Goal: Communication & Community: Answer question/provide support

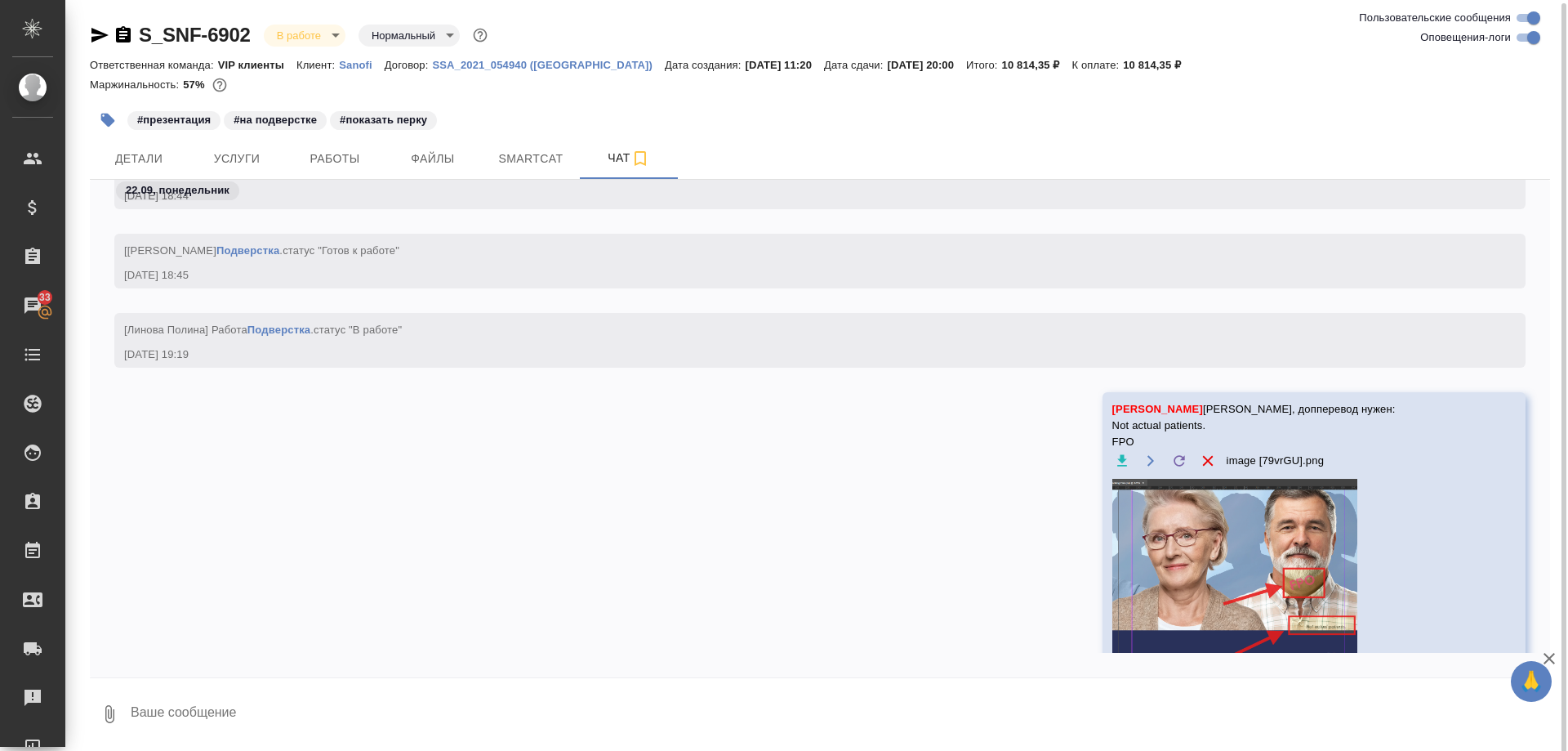
scroll to position [2, 0]
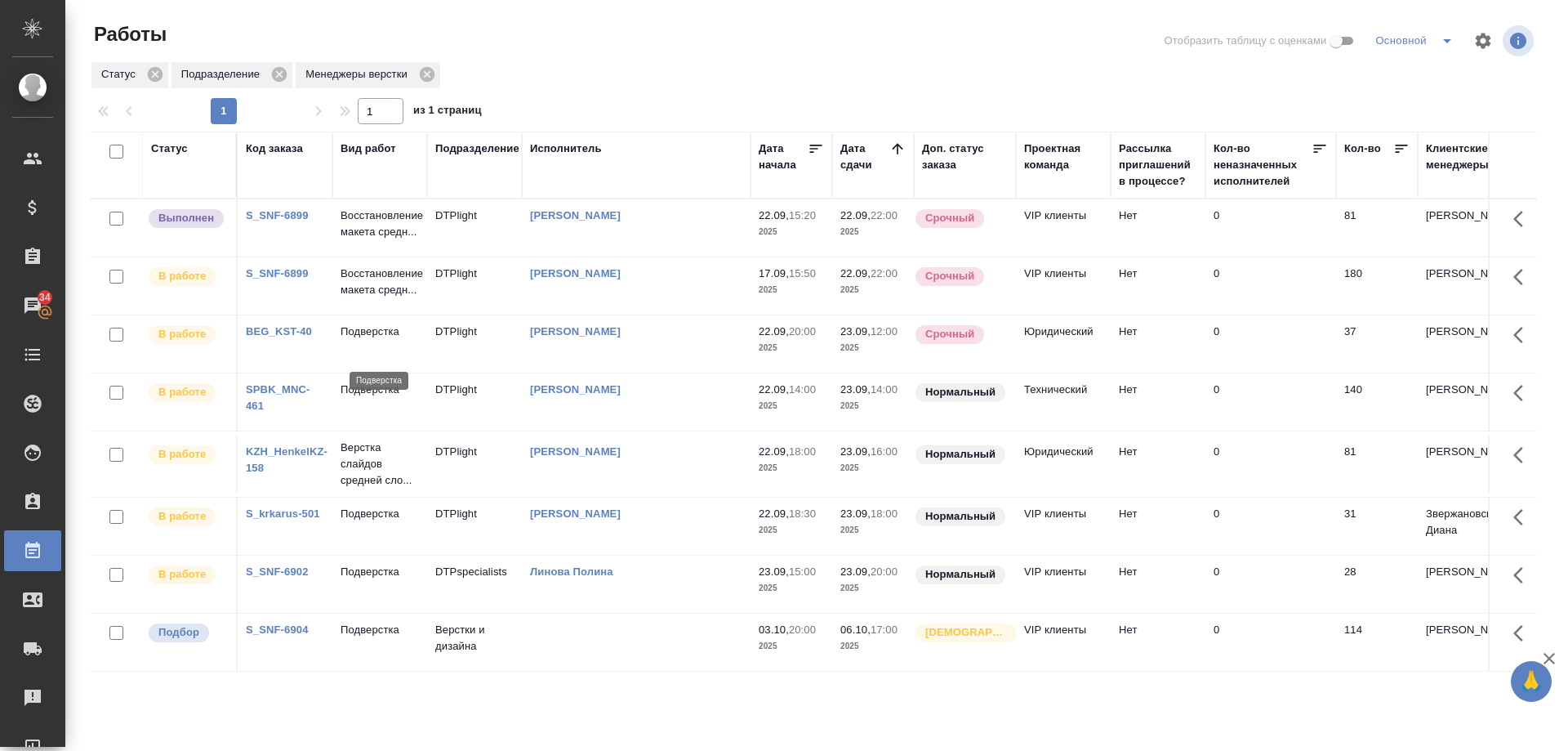
click at [366, 340] on p "Подверстка" at bounding box center [380, 332] width 79 height 16
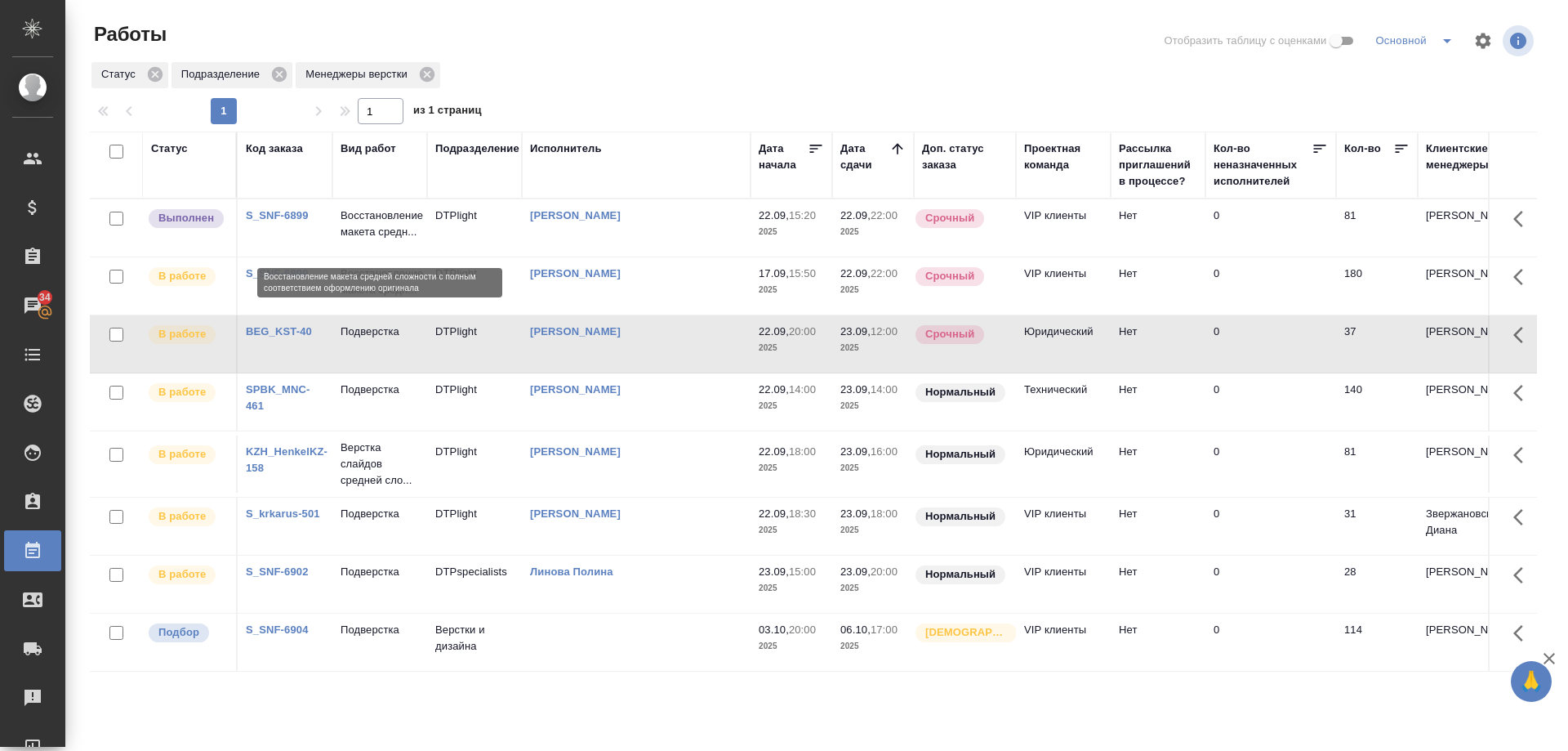
click at [371, 238] on p "Восстановление макета средн..." at bounding box center [380, 224] width 79 height 33
click at [371, 237] on p "Восстановление макета средн..." at bounding box center [380, 224] width 79 height 33
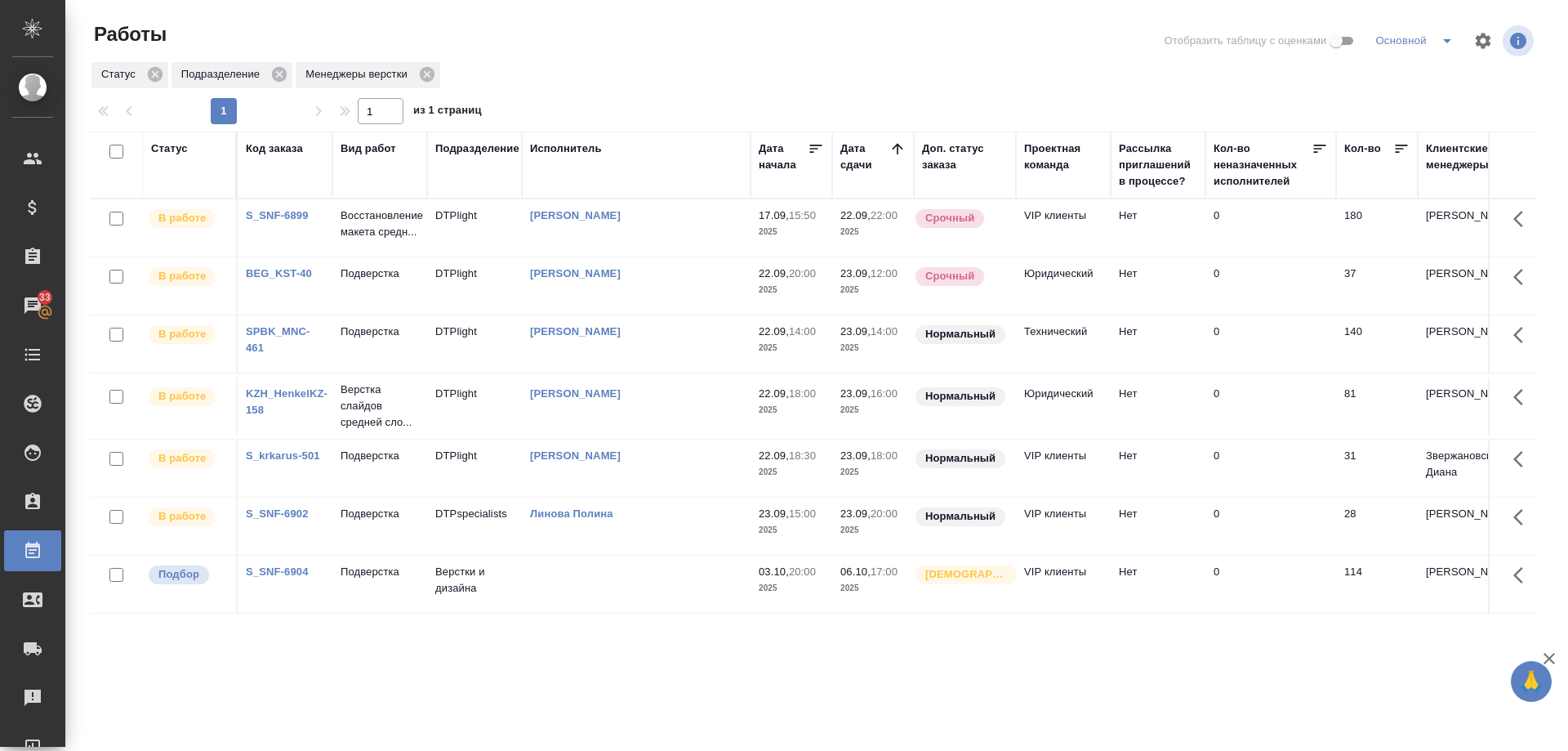
click at [286, 218] on link "S_SNF-6899" at bounding box center [277, 215] width 63 height 12
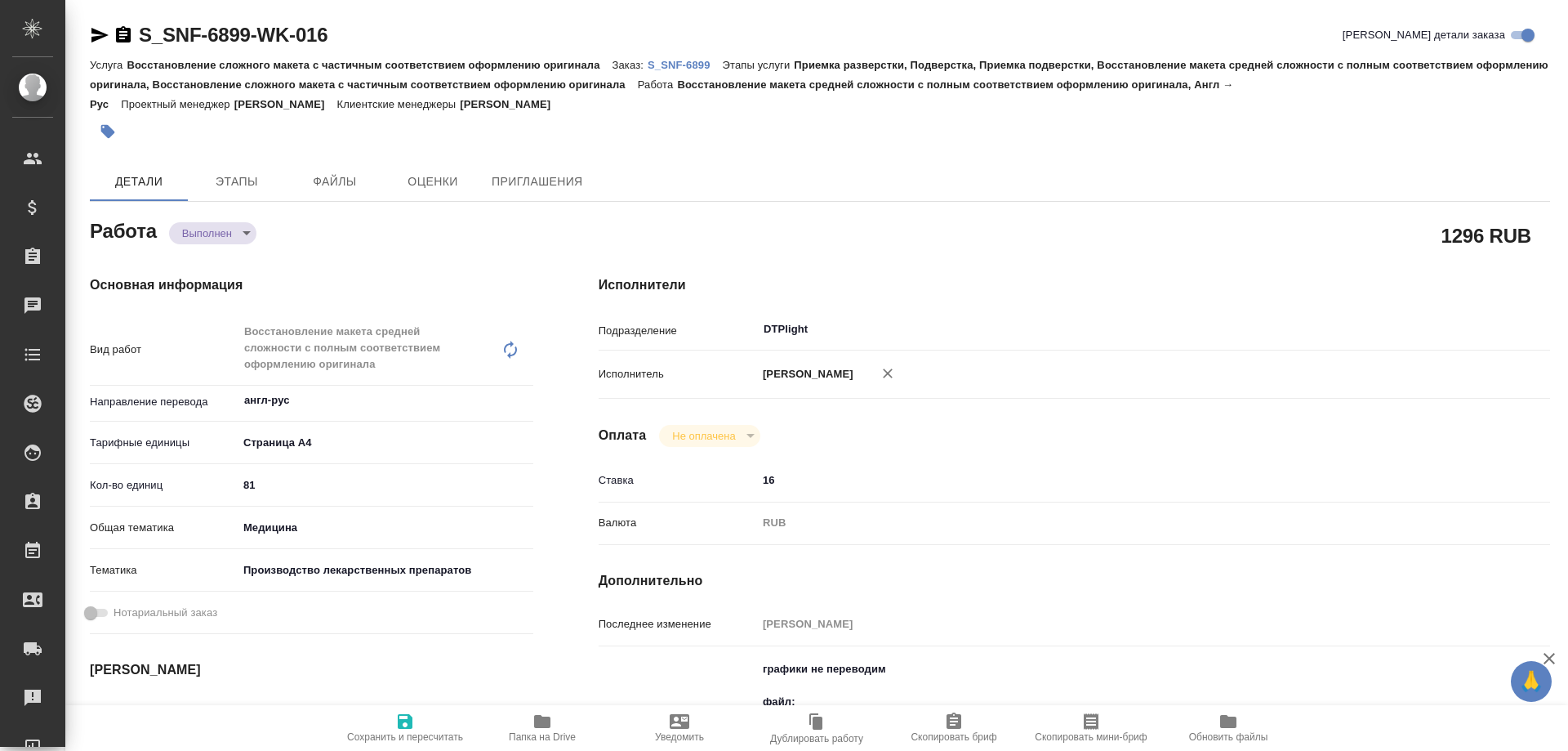
type textarea "x"
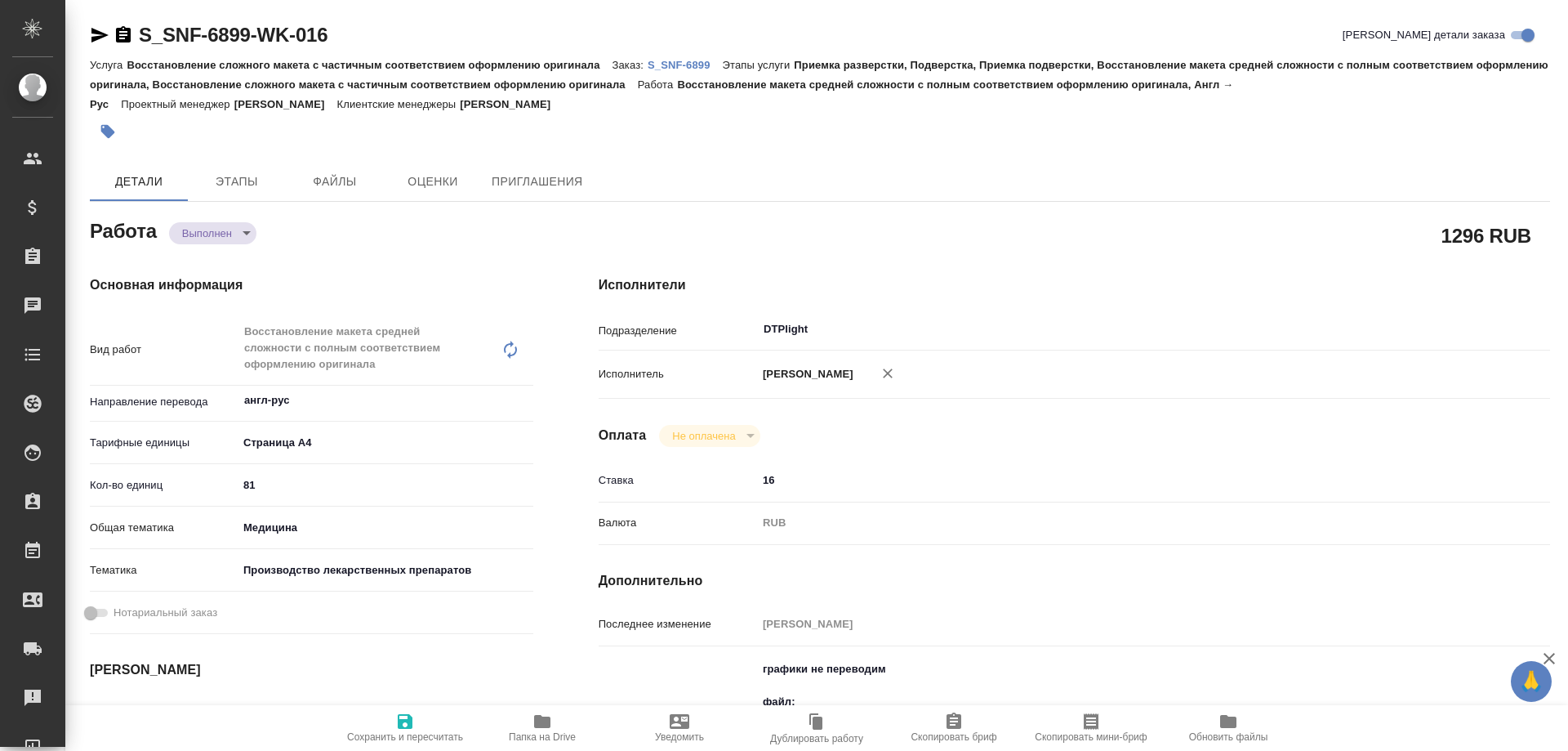
type textarea "x"
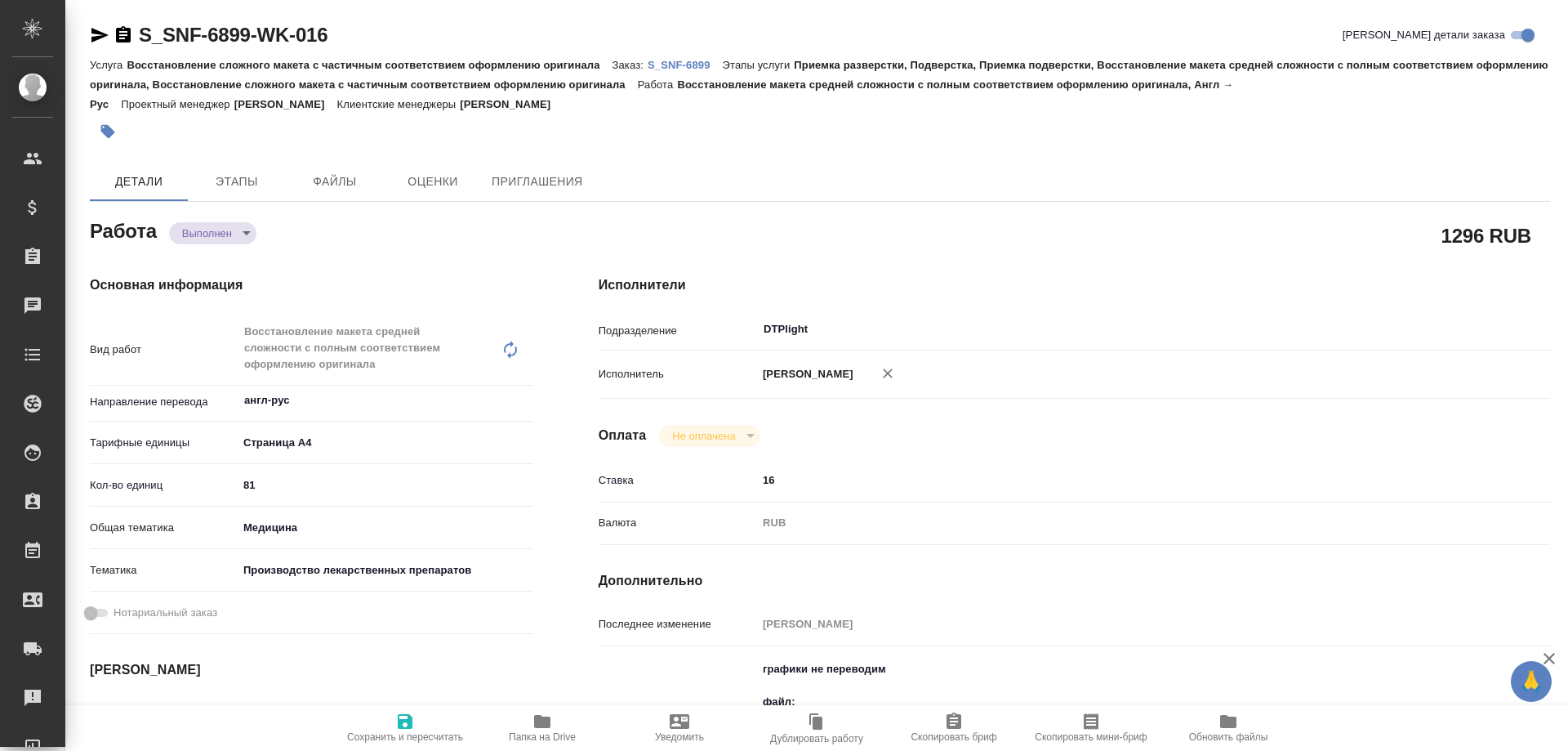
type textarea "x"
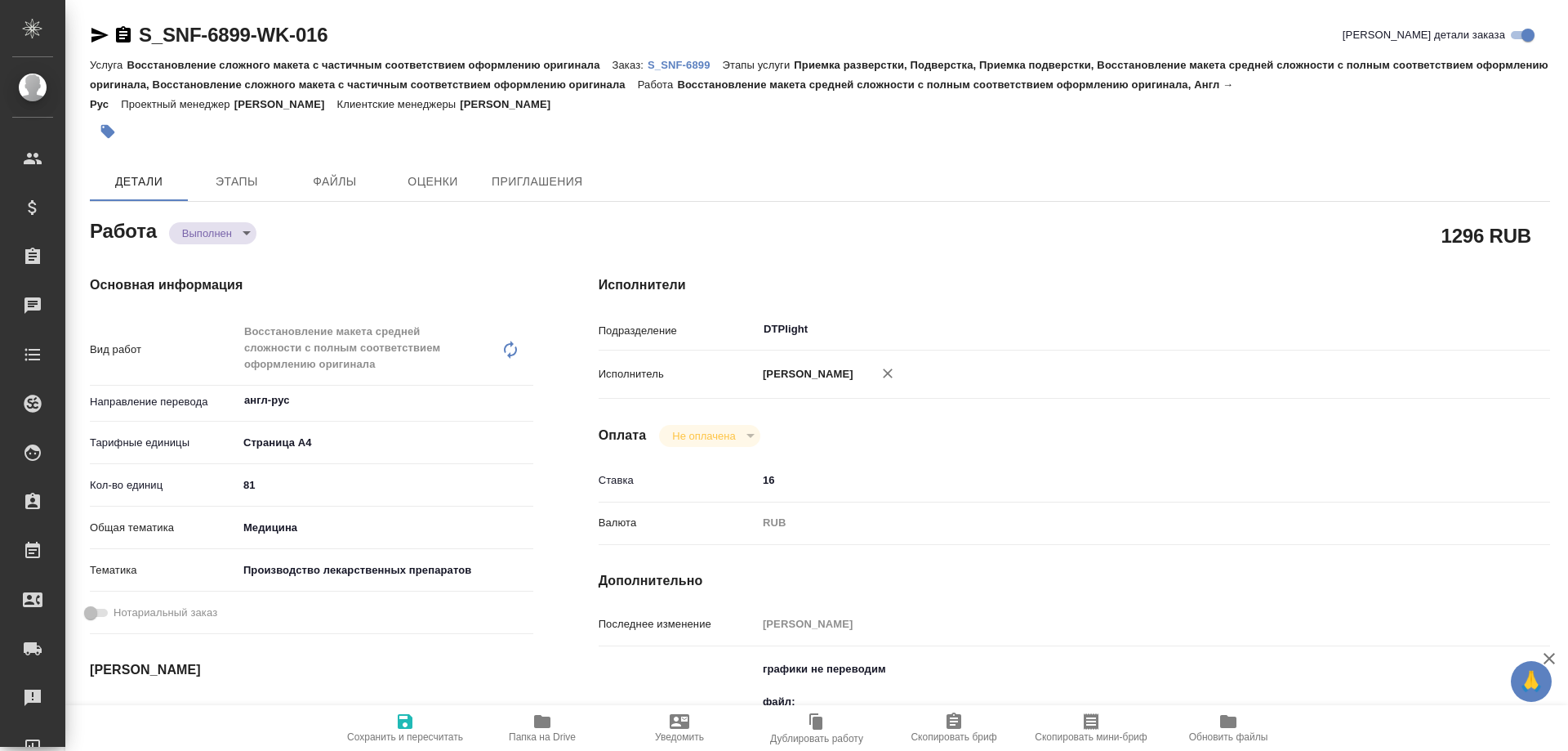
type textarea "x"
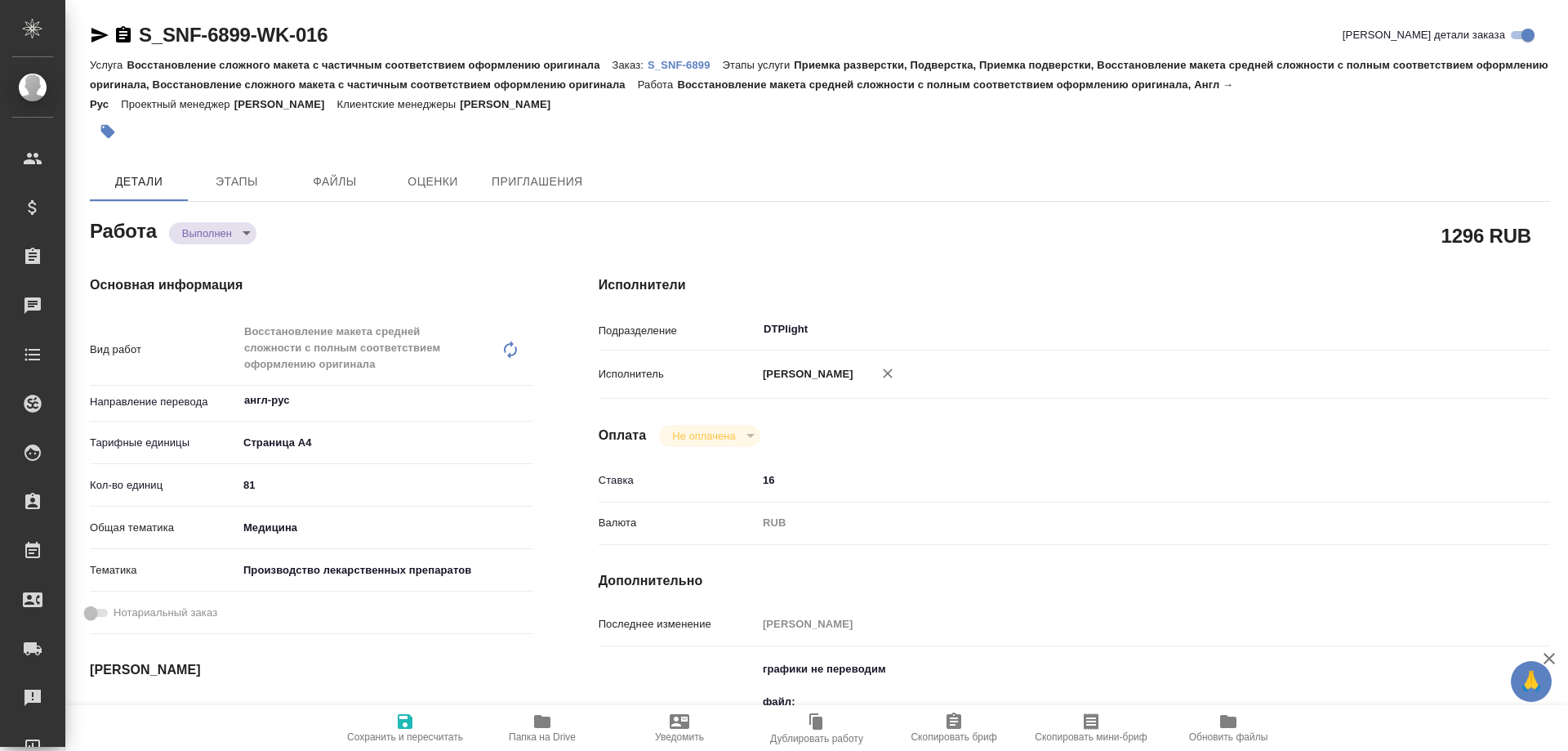
type textarea "x"
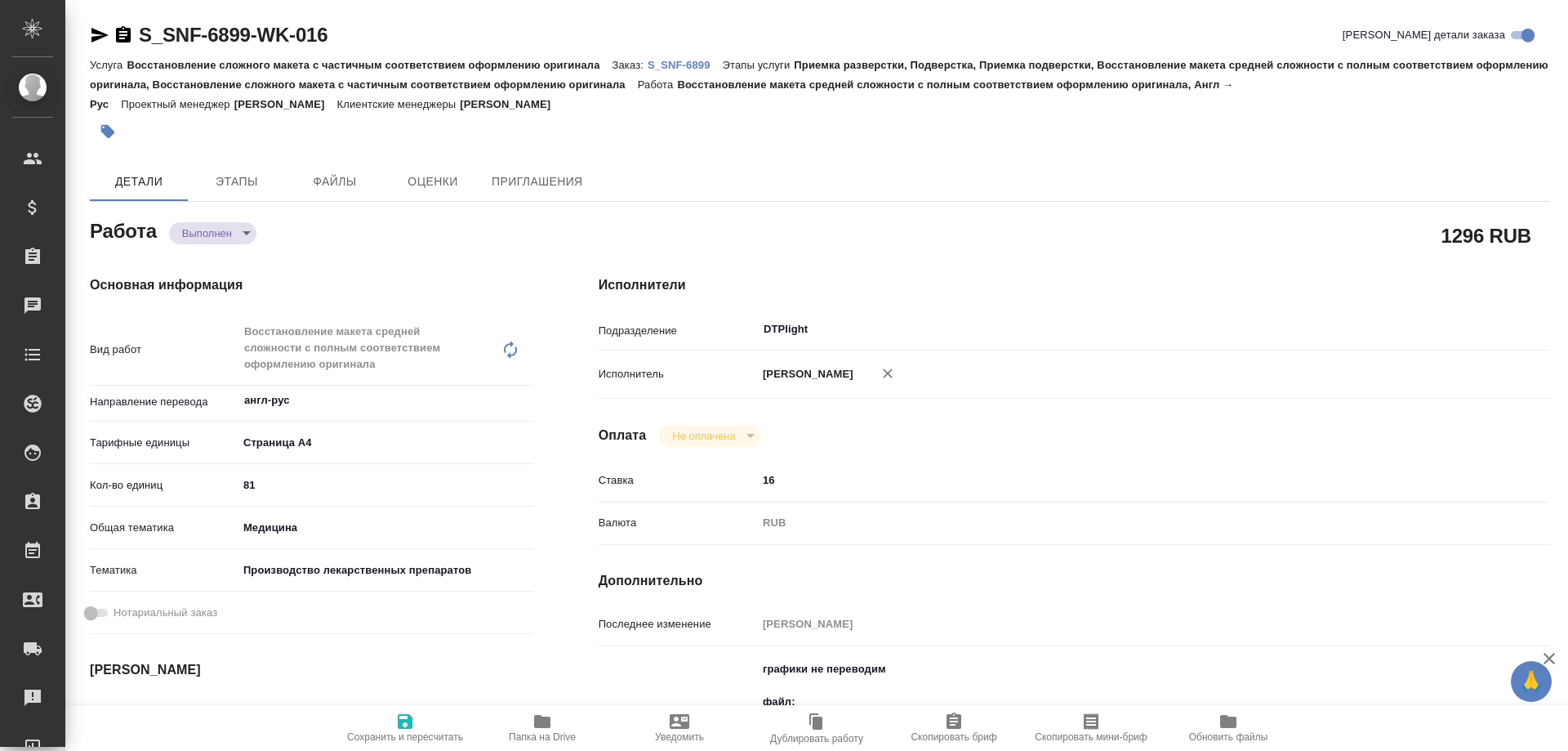
type textarea "x"
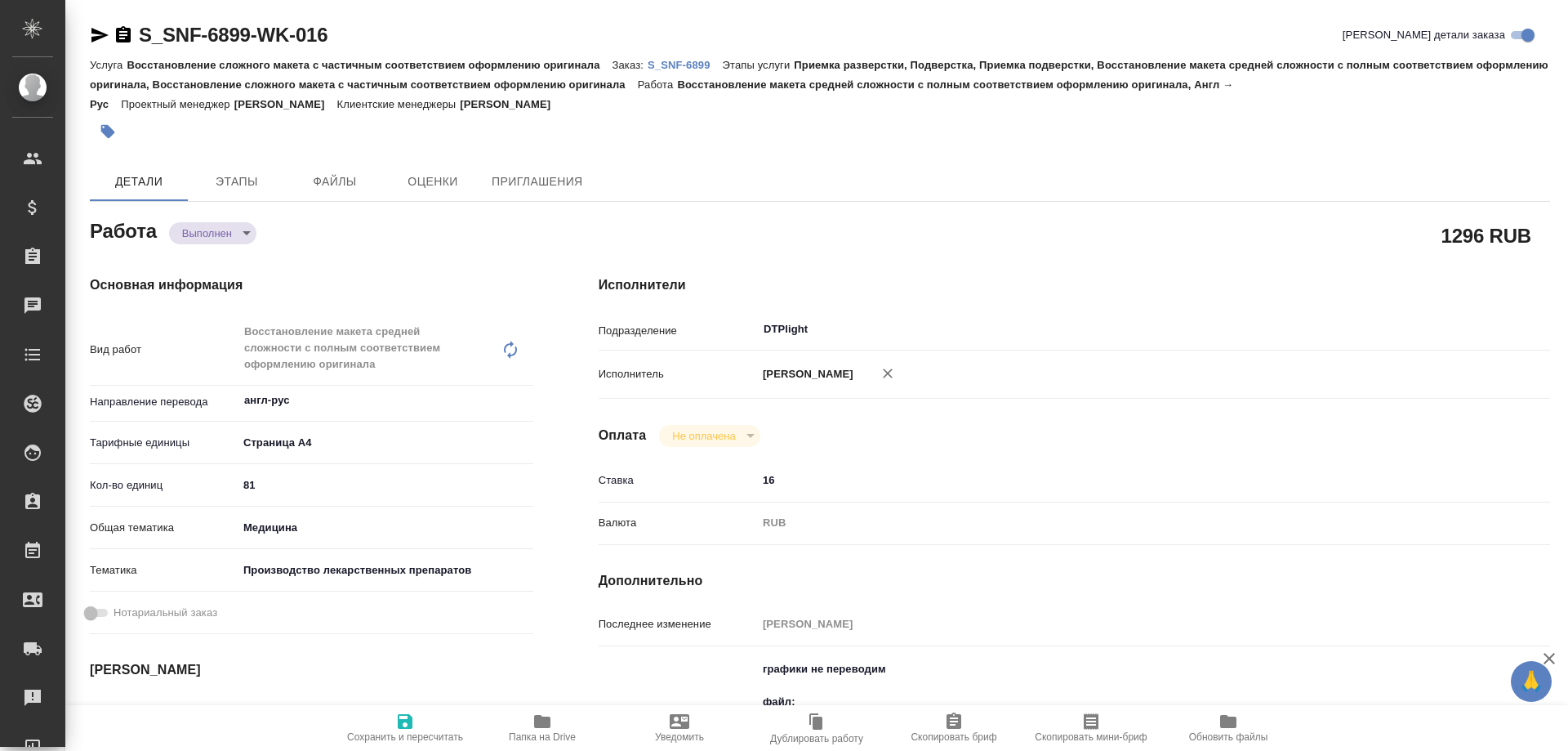
click at [540, 723] on icon "button" at bounding box center [542, 721] width 16 height 13
type textarea "x"
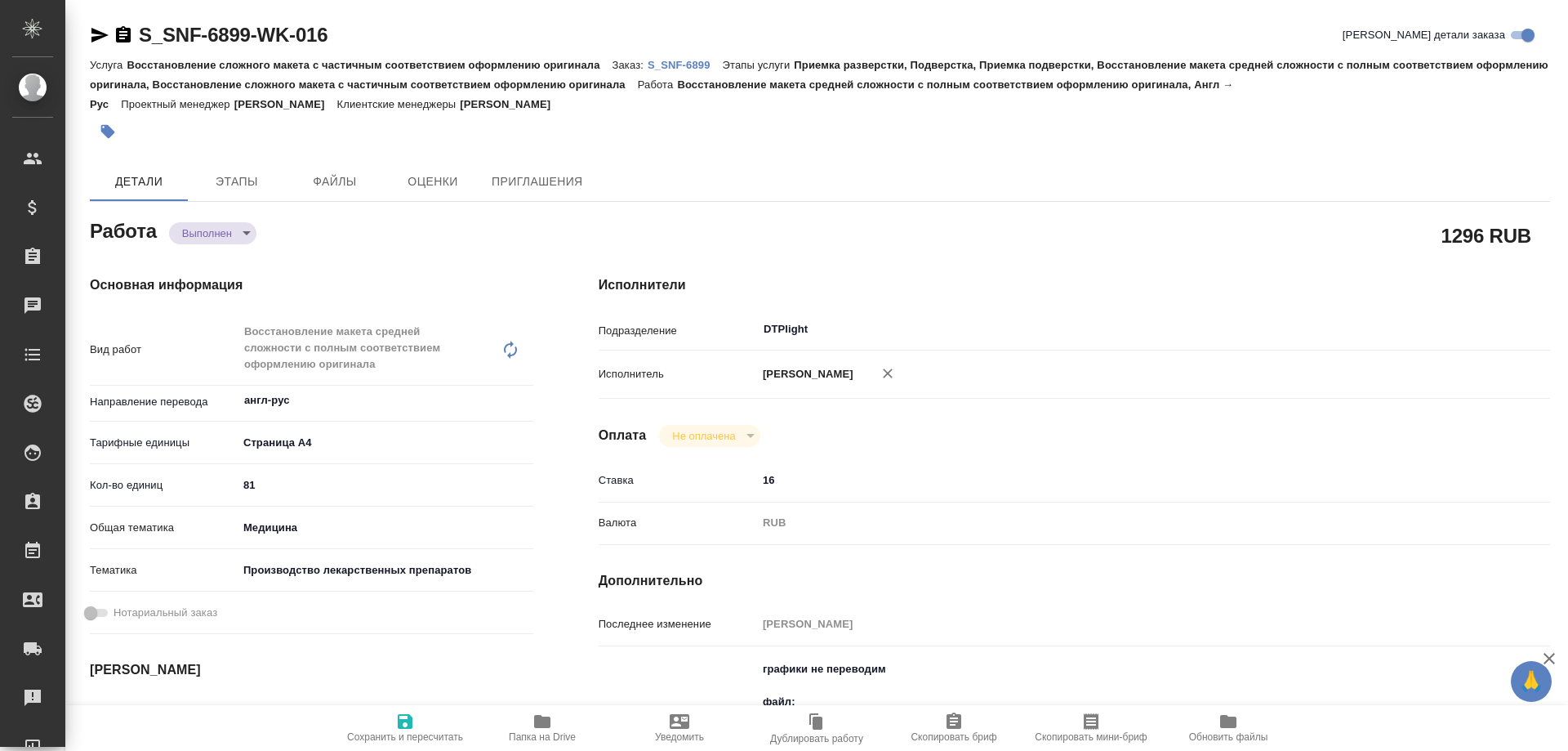
type textarea "x"
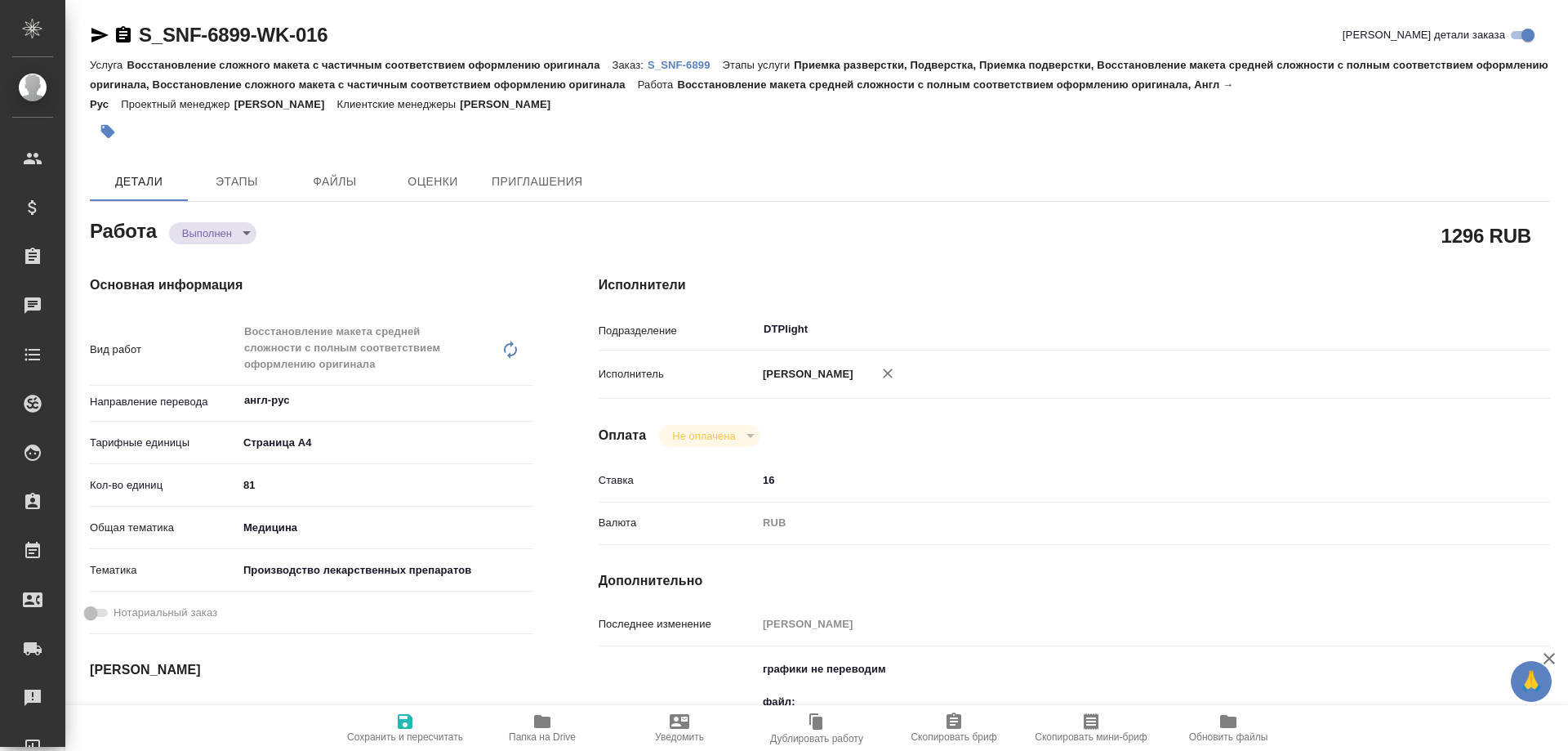
type textarea "x"
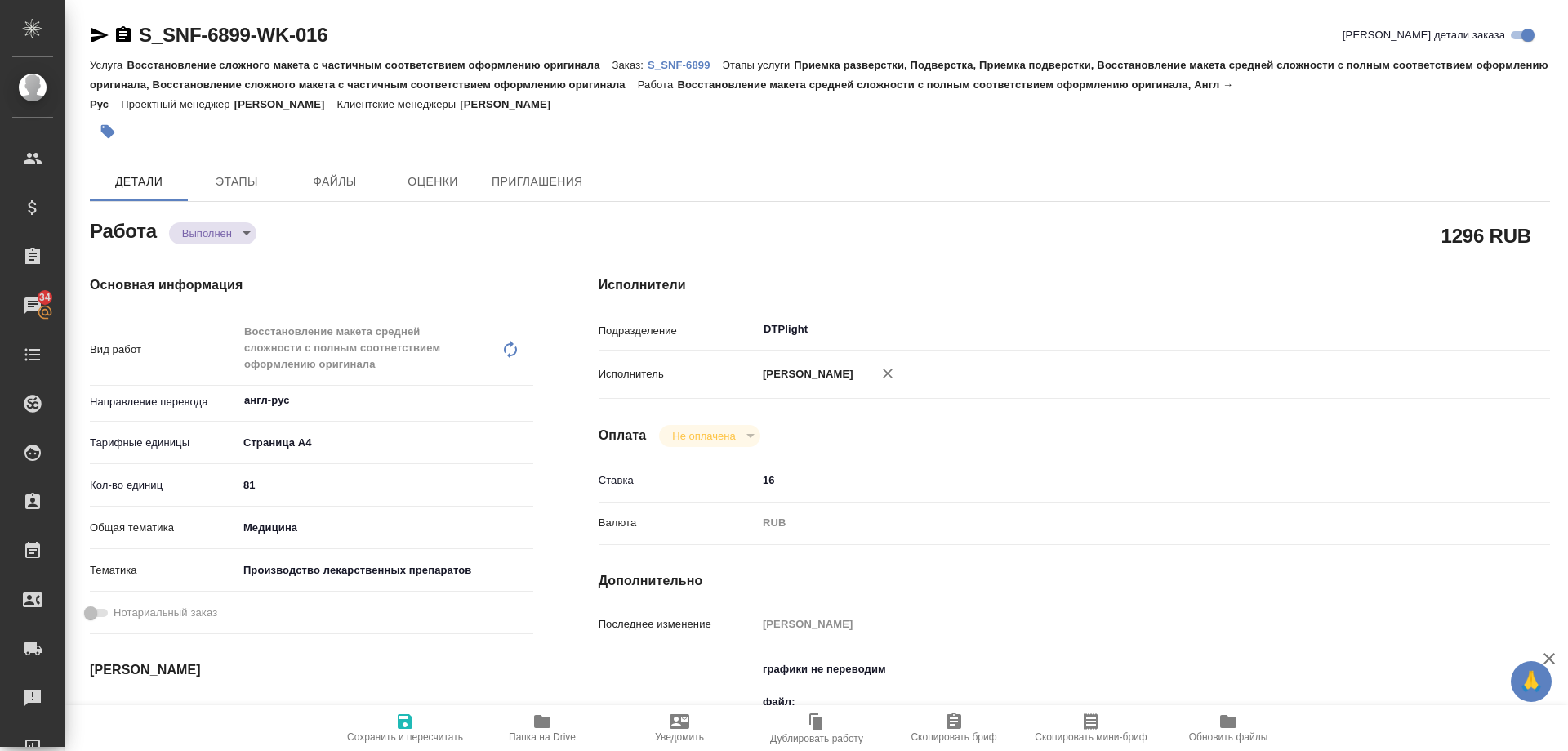
type textarea "x"
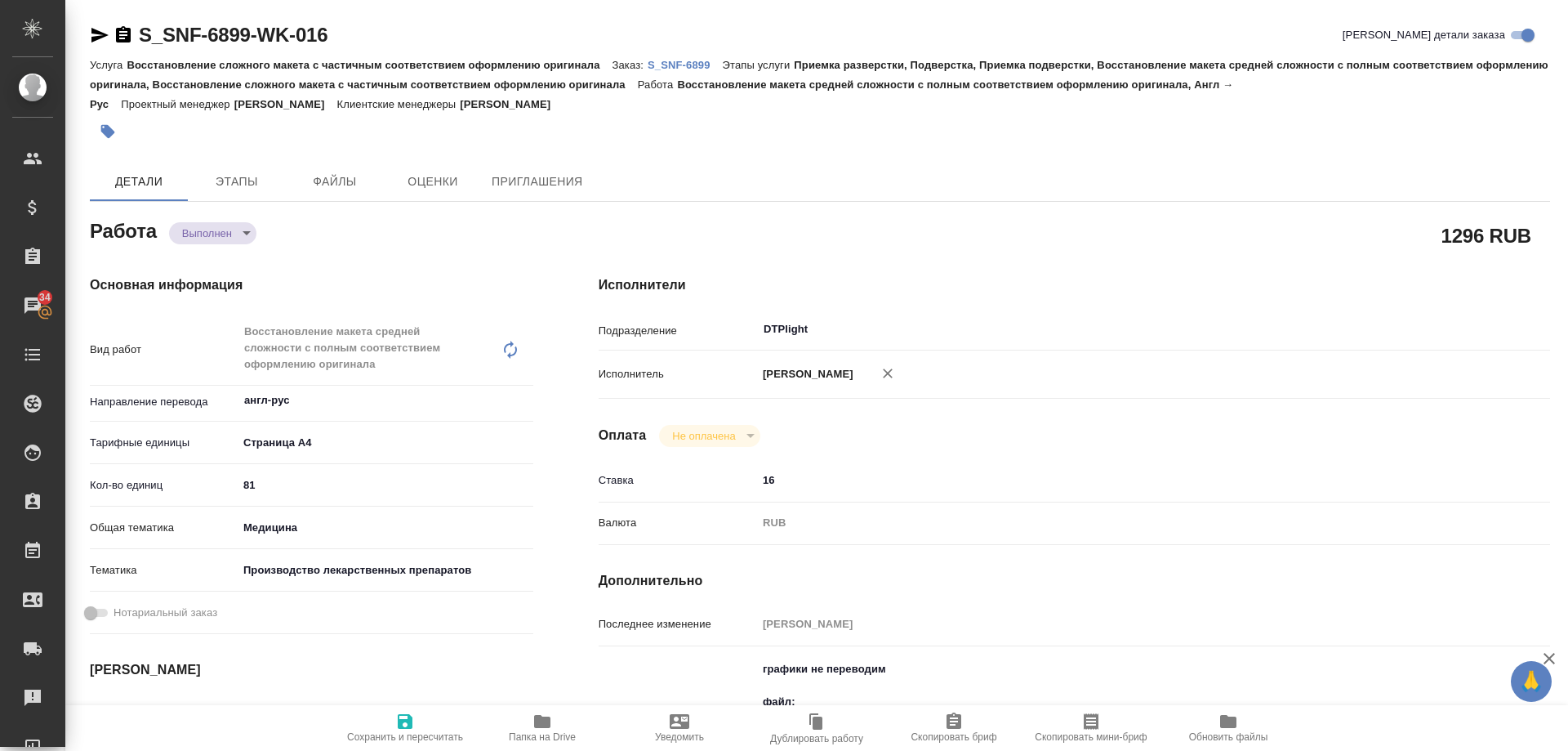
type textarea "x"
click at [195, 236] on body "🙏 .cls-1 fill:#fff; AWATERA Arsenyeva [PERSON_NAME] Спецификации Заказы 34 Чаты…" at bounding box center [784, 376] width 1568 height 751
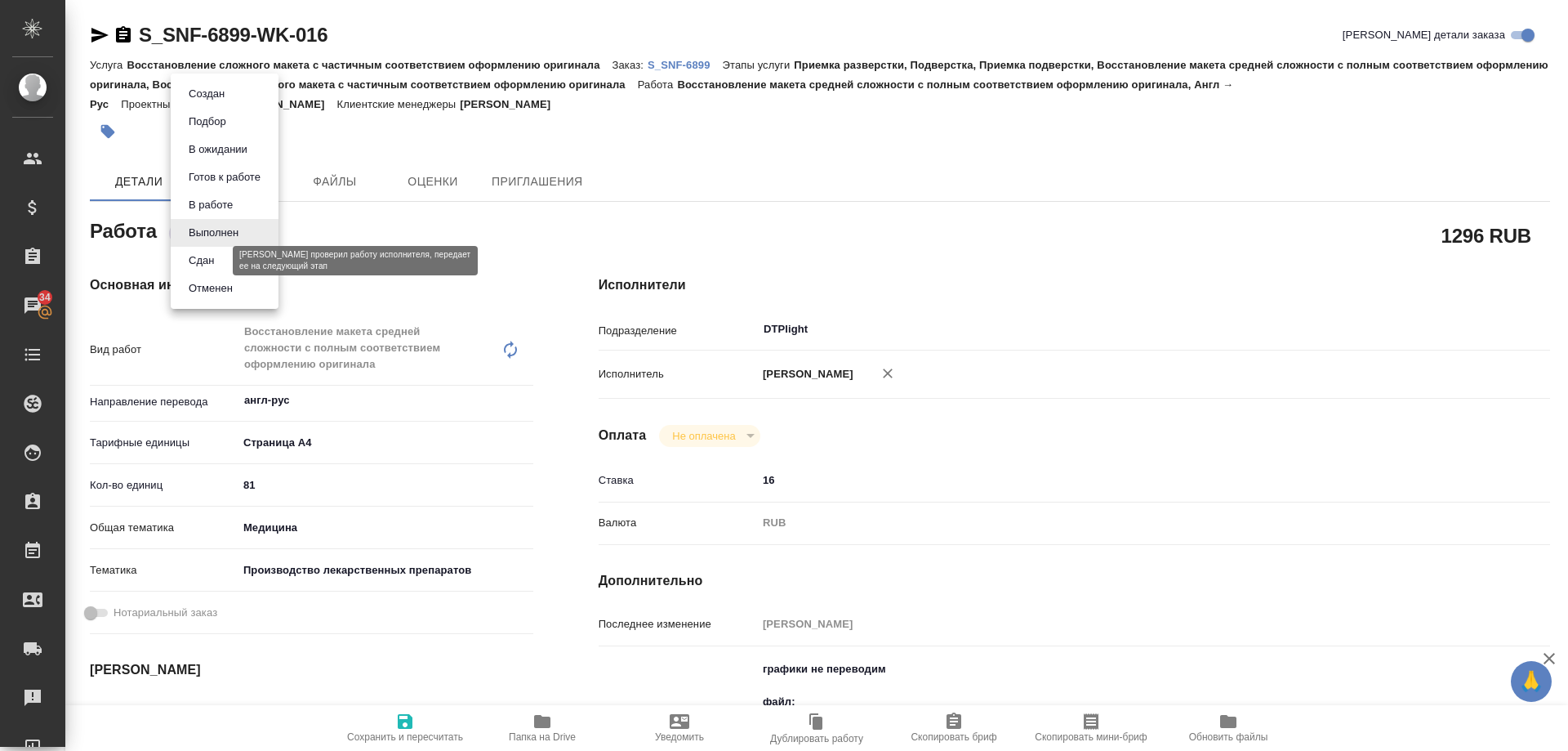
click at [202, 260] on button "Сдан" at bounding box center [201, 261] width 35 height 18
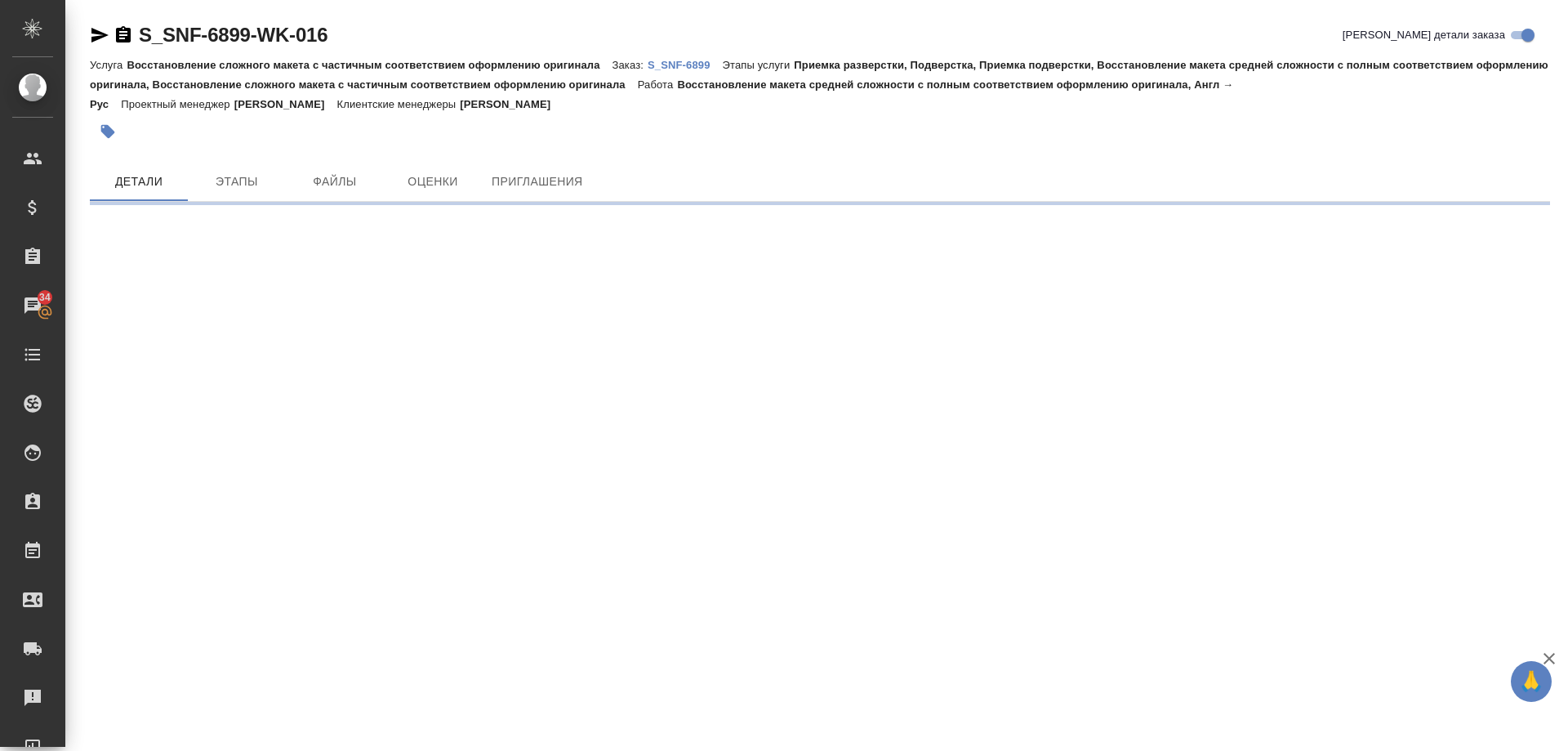
click at [695, 63] on p "S_SNF-6899" at bounding box center [685, 65] width 75 height 12
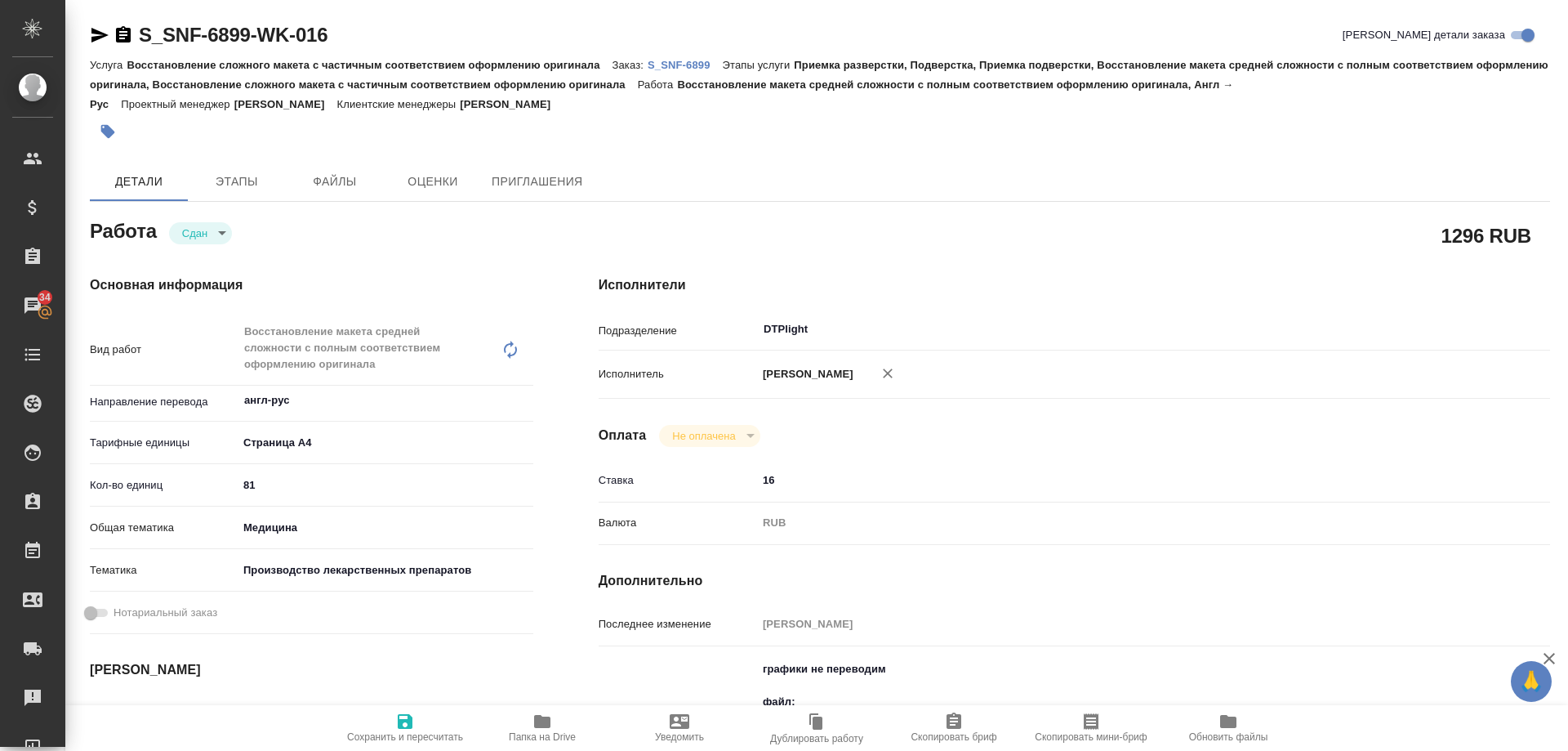
type textarea "x"
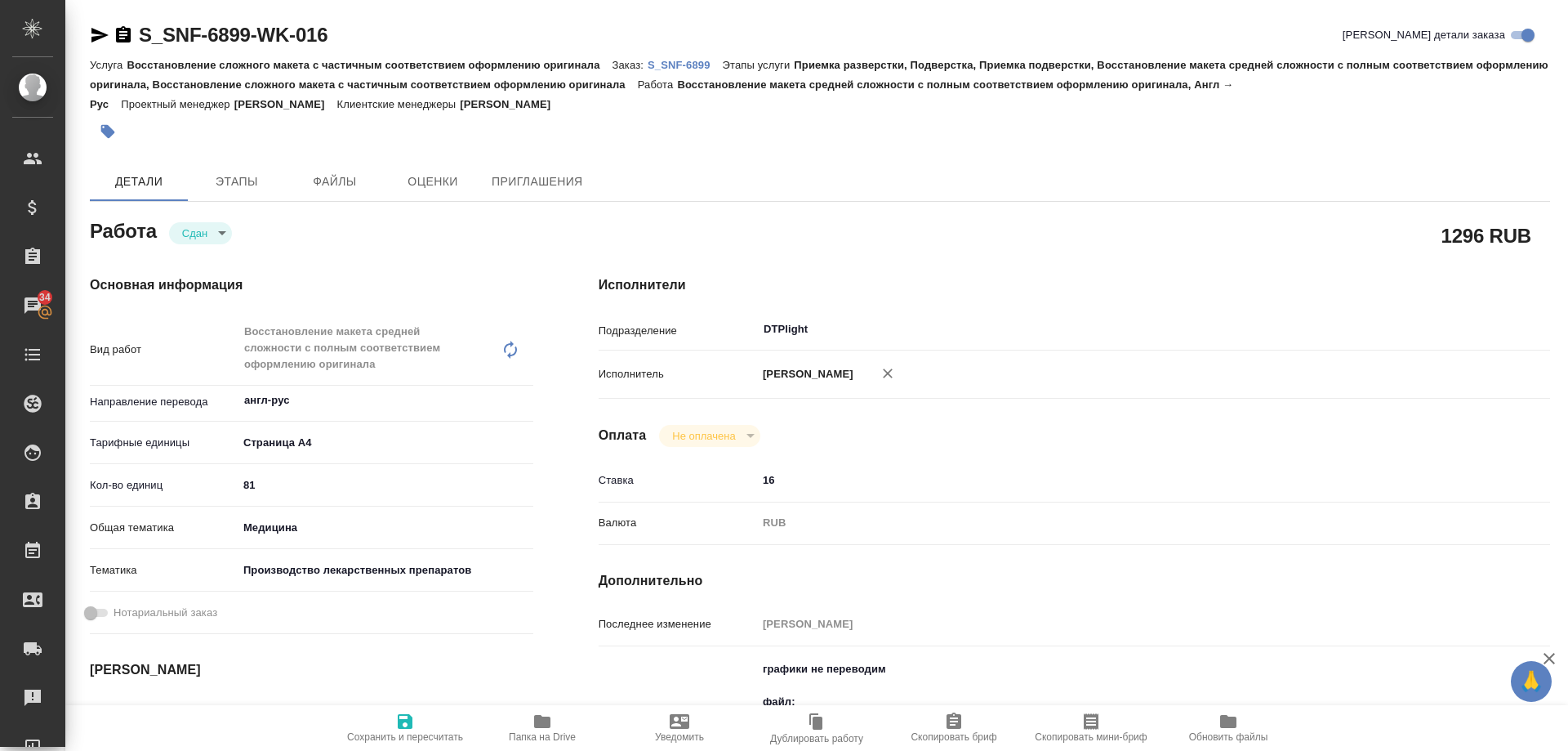
type textarea "x"
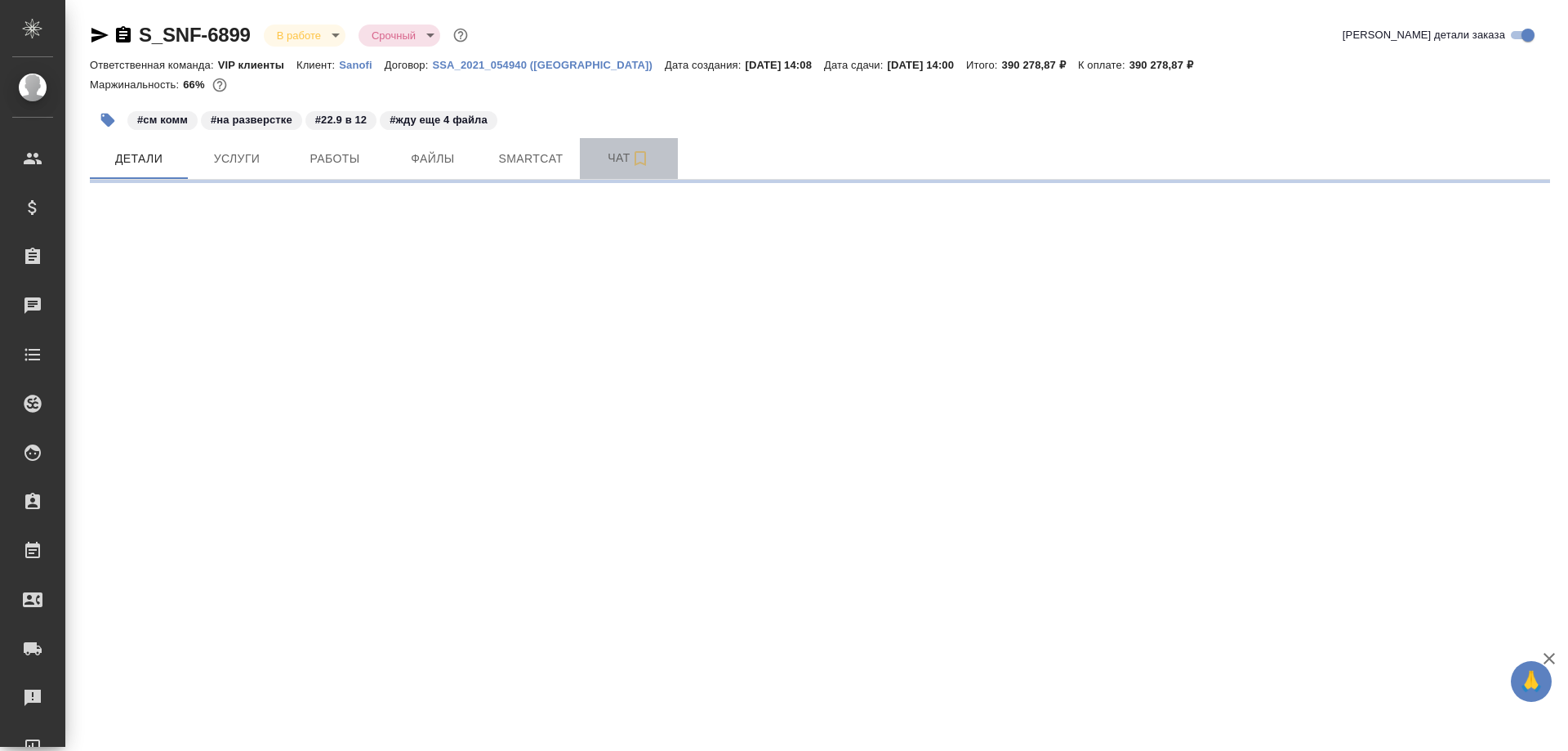
click at [611, 151] on span "Чат" at bounding box center [629, 158] width 79 height 20
select select "RU"
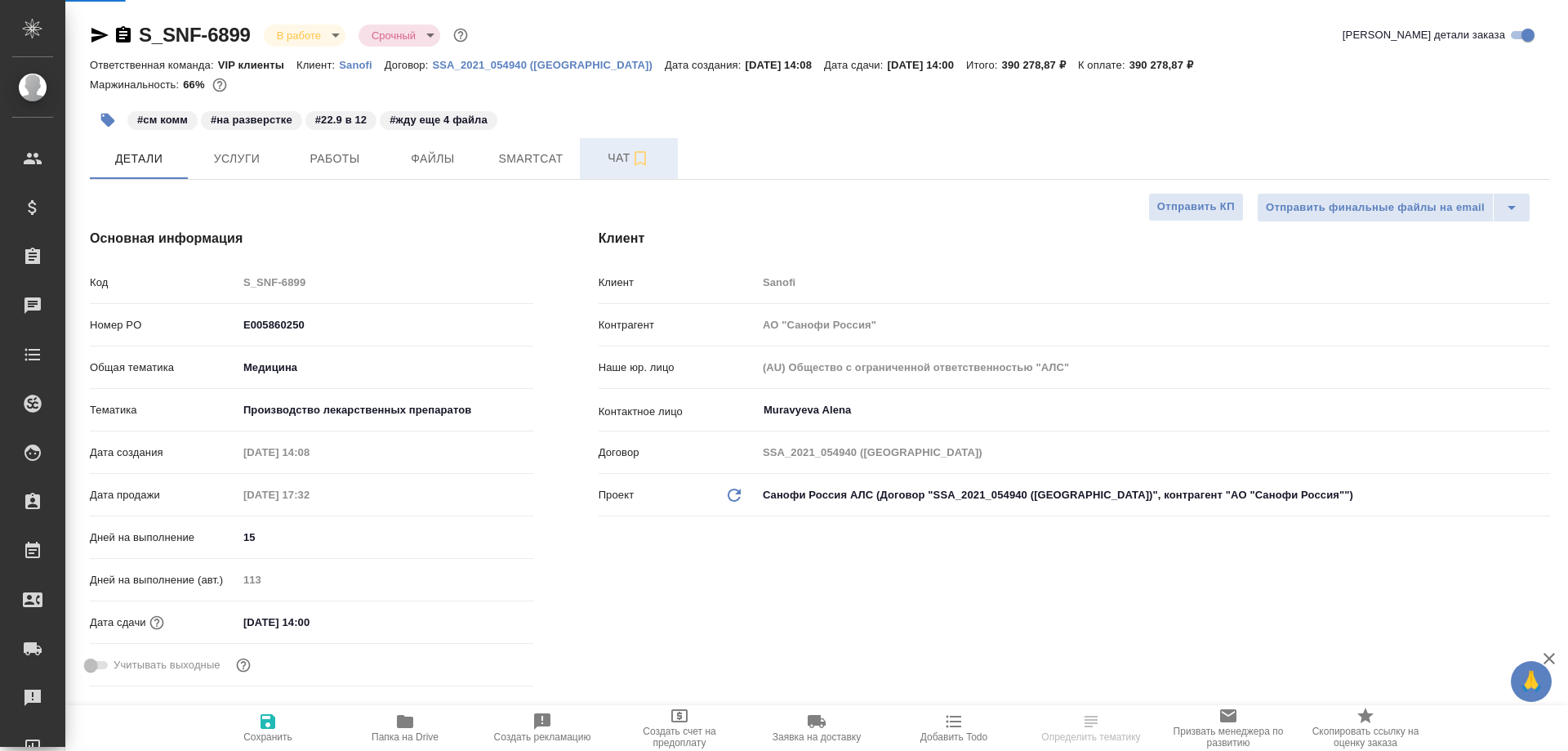
type textarea "x"
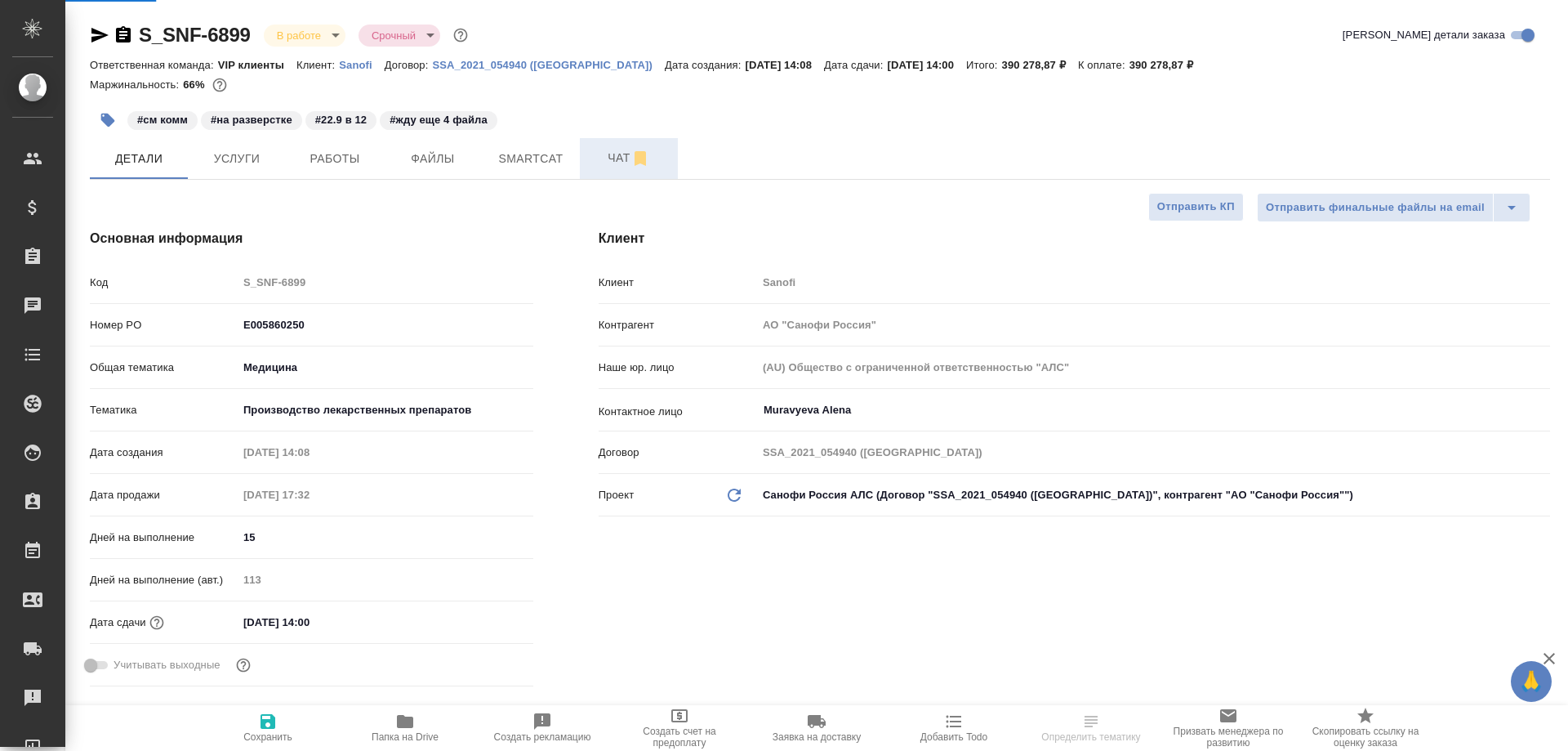
type textarea "x"
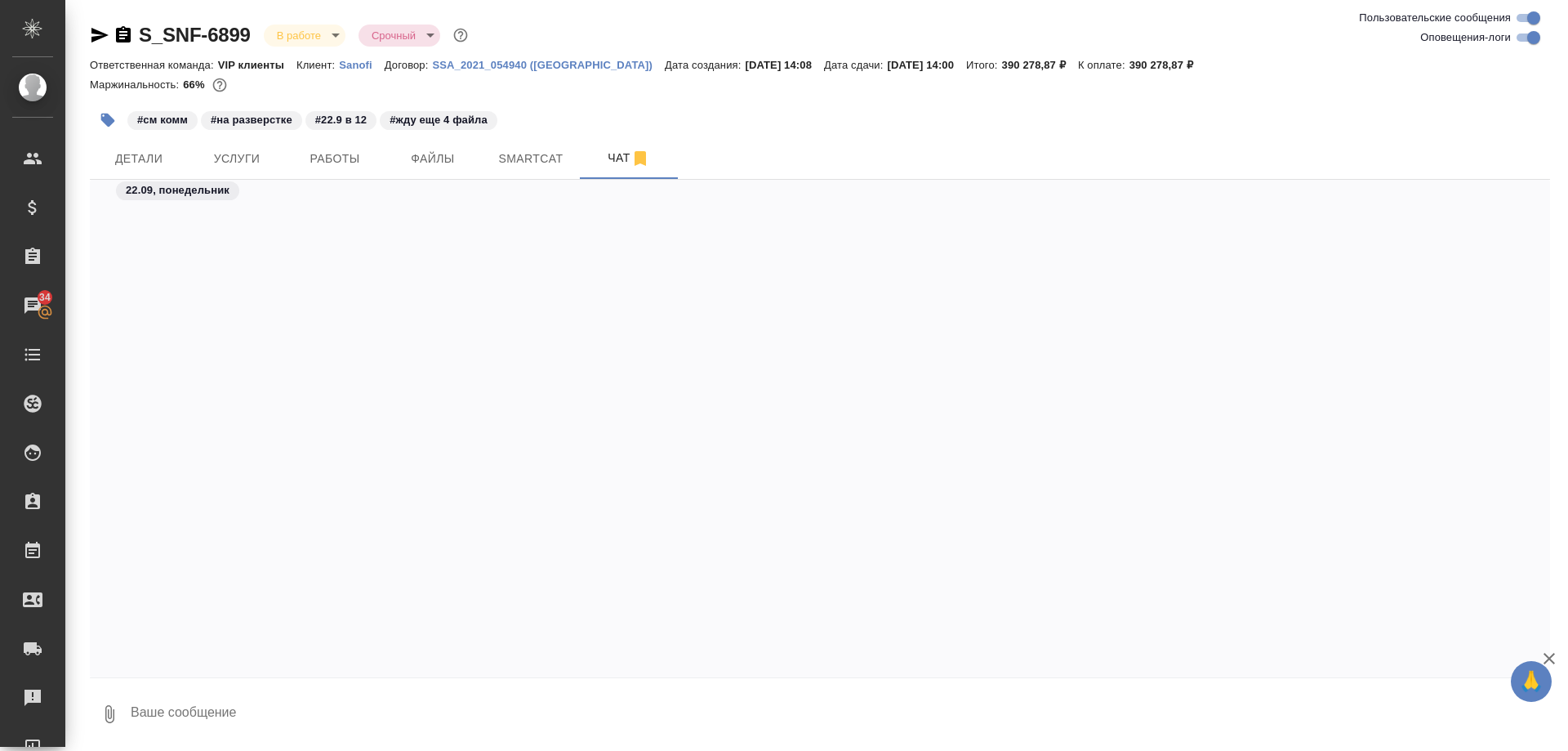
scroll to position [109425, 0]
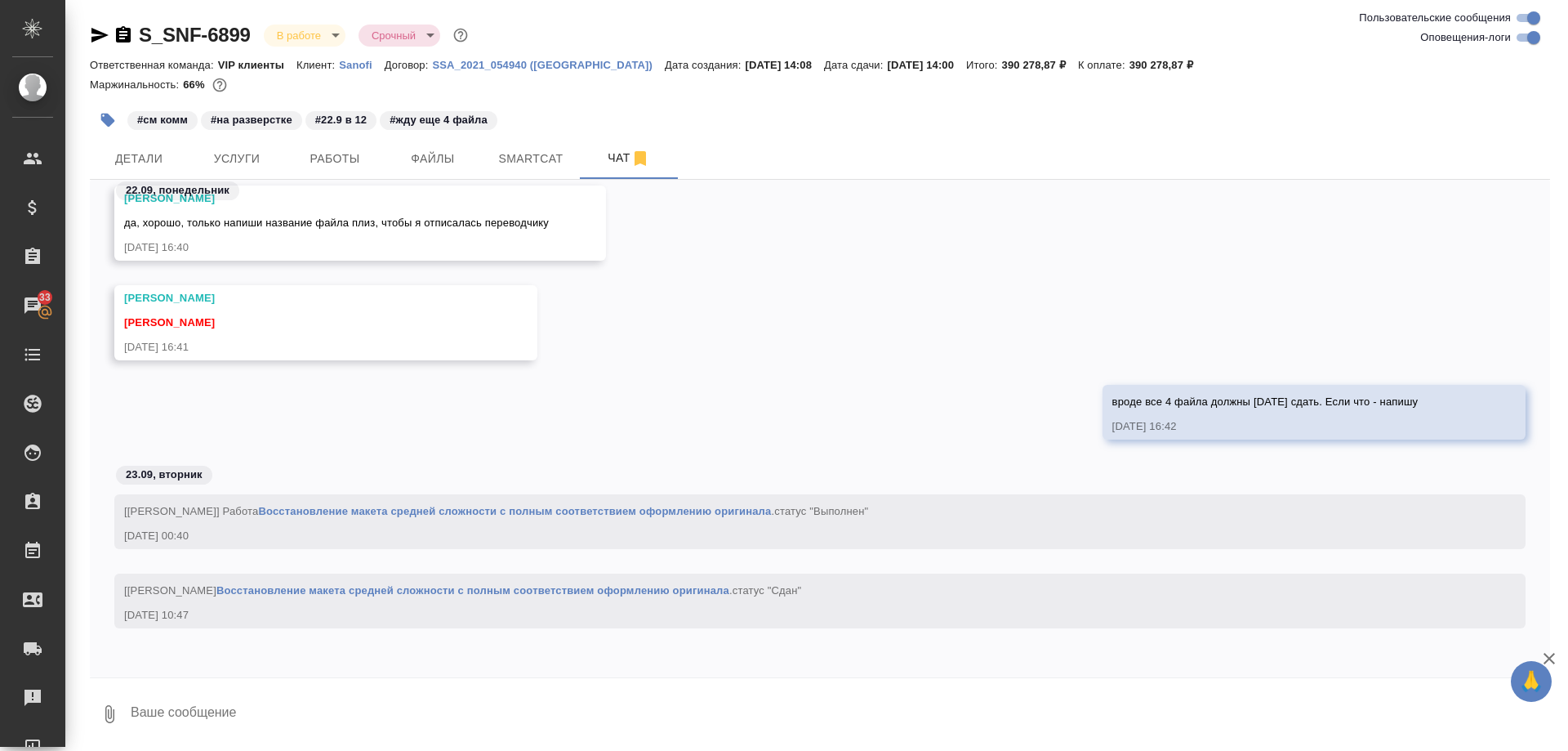
click at [254, 716] on textarea at bounding box center [839, 714] width 1421 height 56
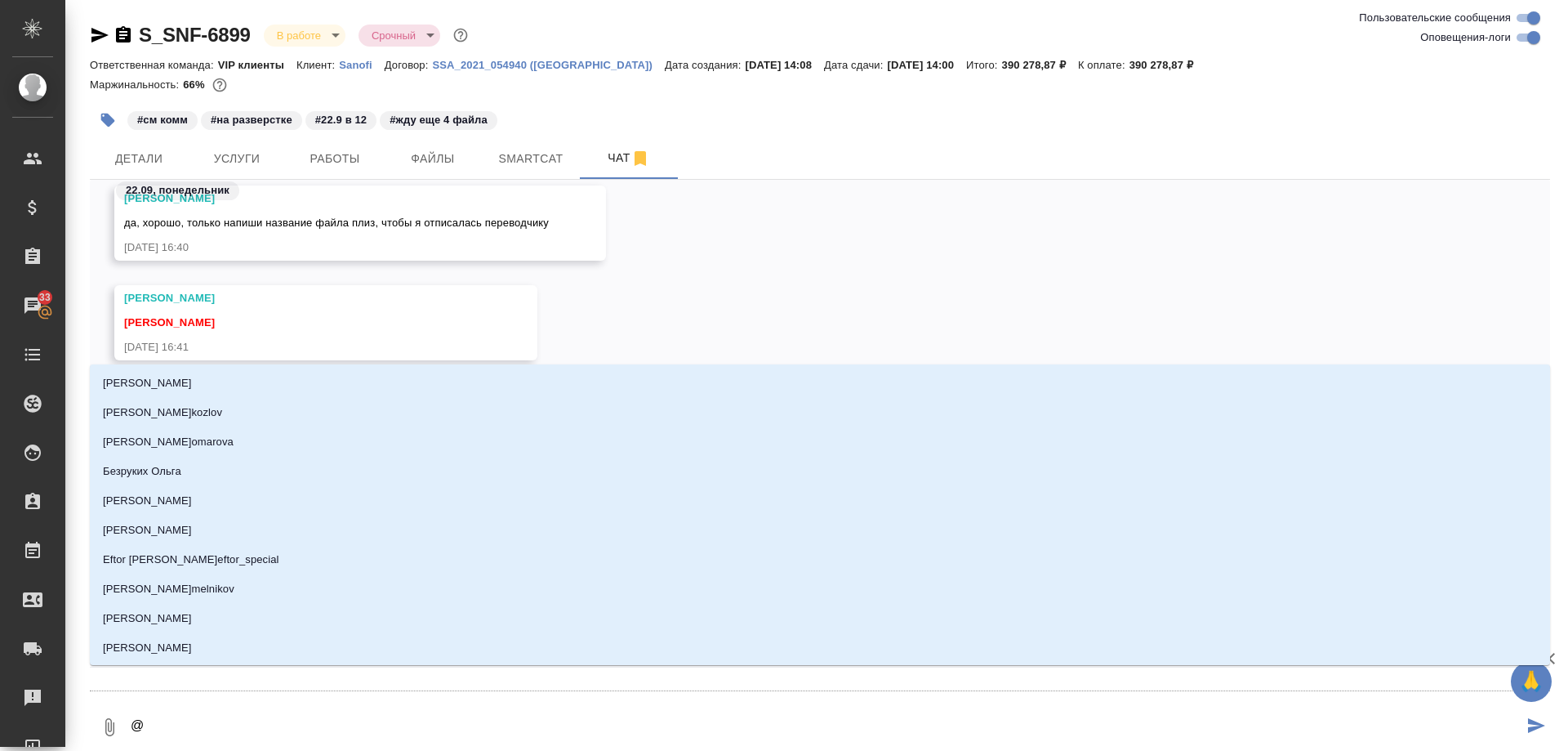
type textarea "@г"
type input "г"
type textarea "@го"
type input "го"
type textarea "@гор"
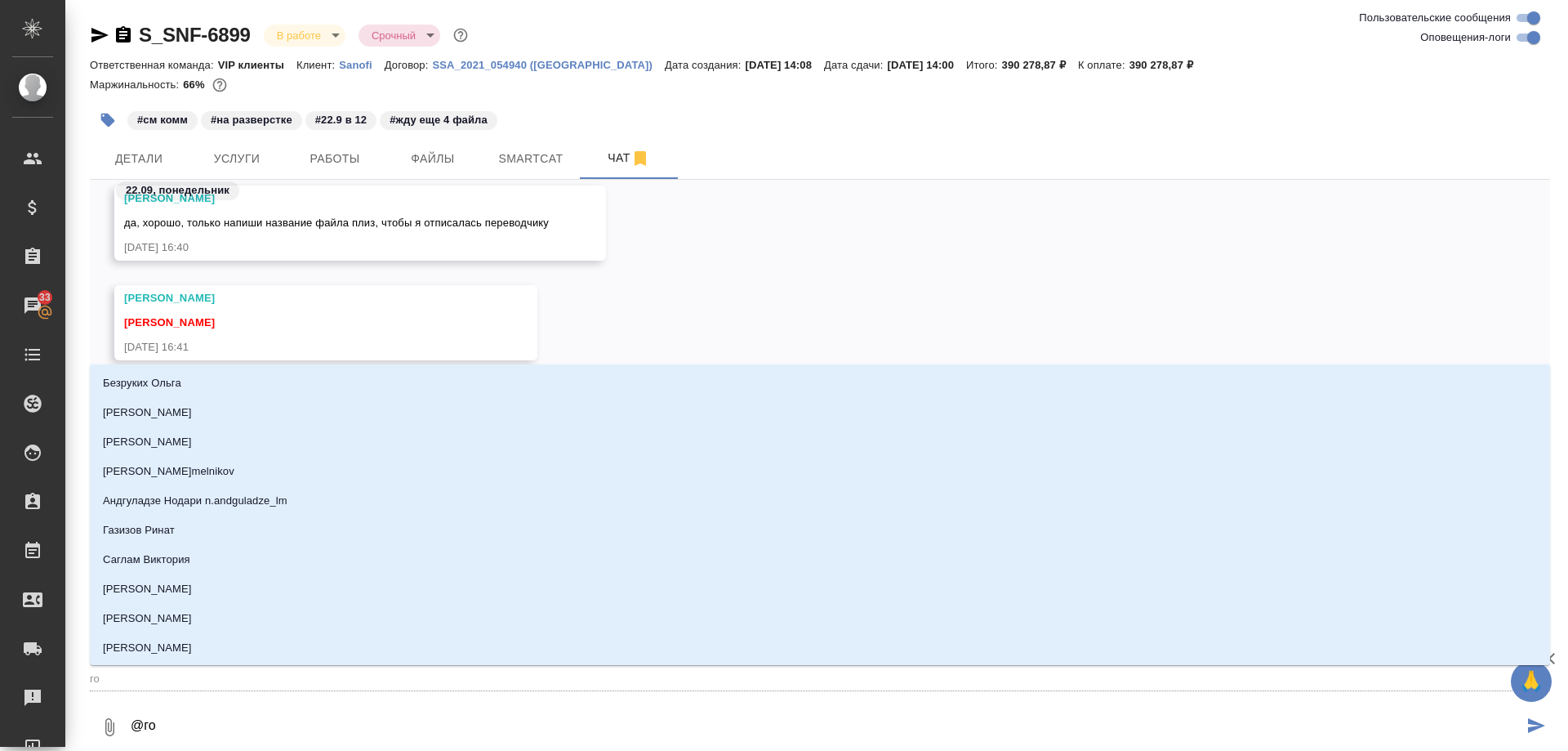
type input "гор"
type textarea "@горш"
type input "горш"
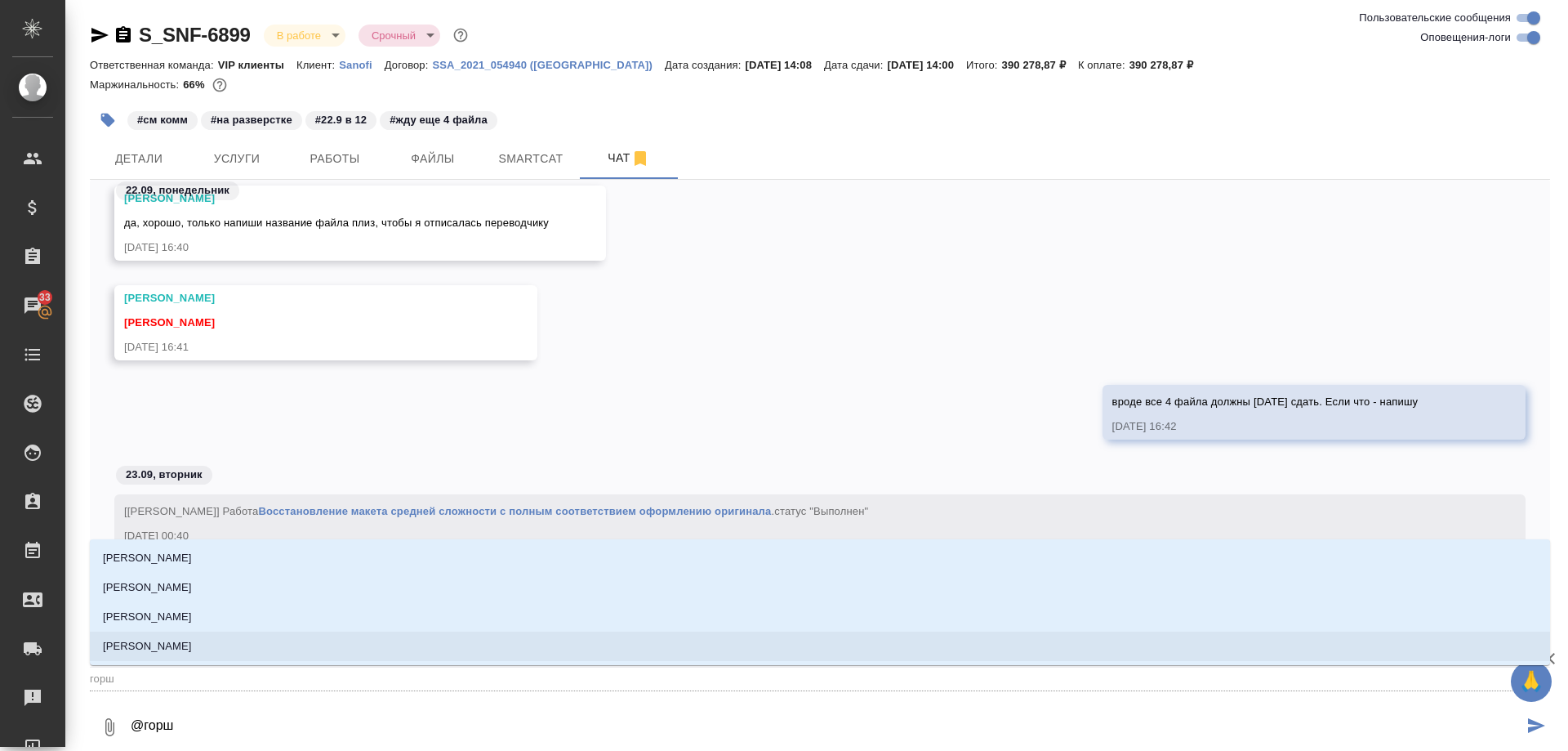
click at [276, 648] on li "[PERSON_NAME]" at bounding box center [820, 645] width 1461 height 29
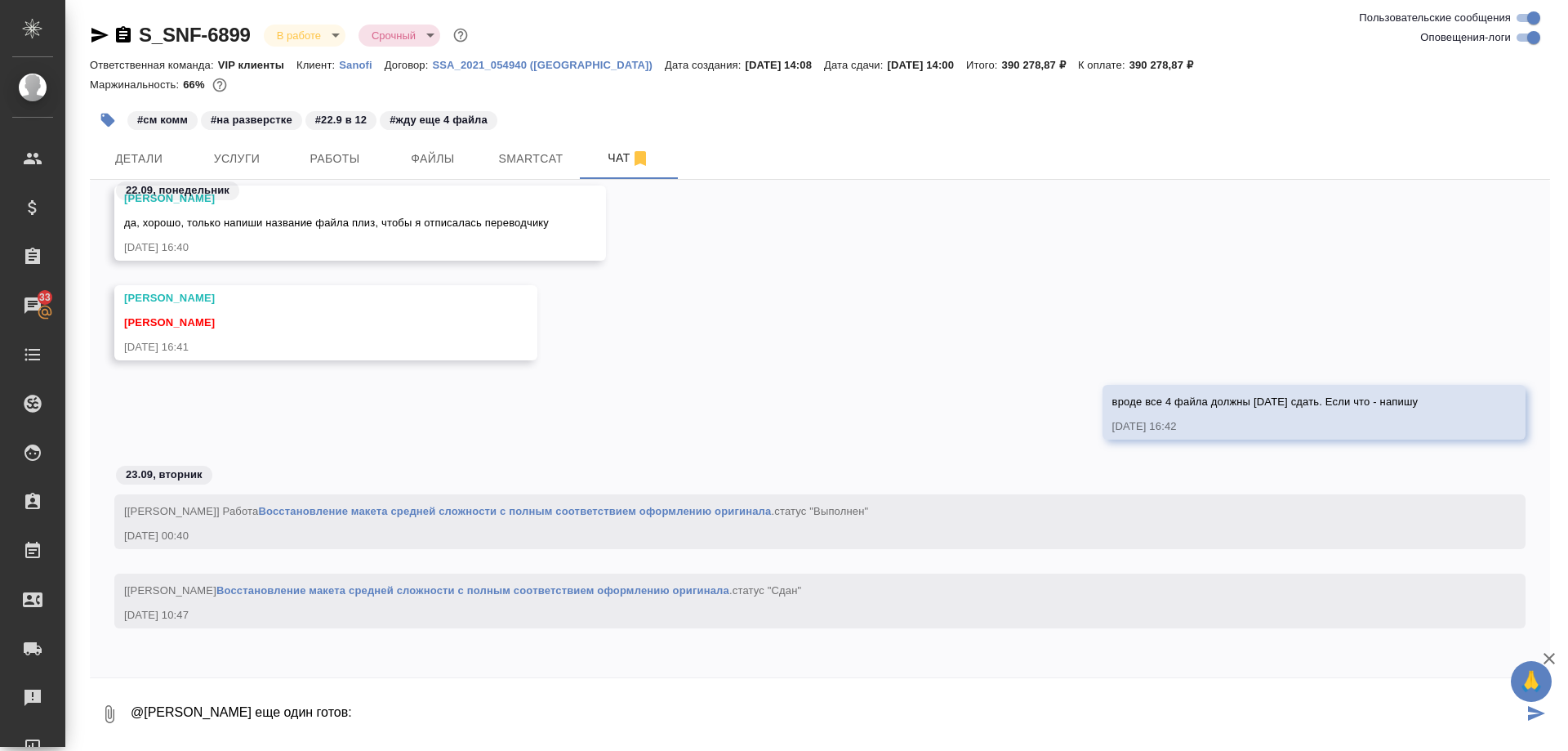
paste textarea "https://drive.awatera.com/apps/files/files/10435931?dir=/Shares/Sanofi/Orders/S…"
type textarea "@Горшкова Валентина еще один готов: https://drive.awatera.com/apps/files/files/…"
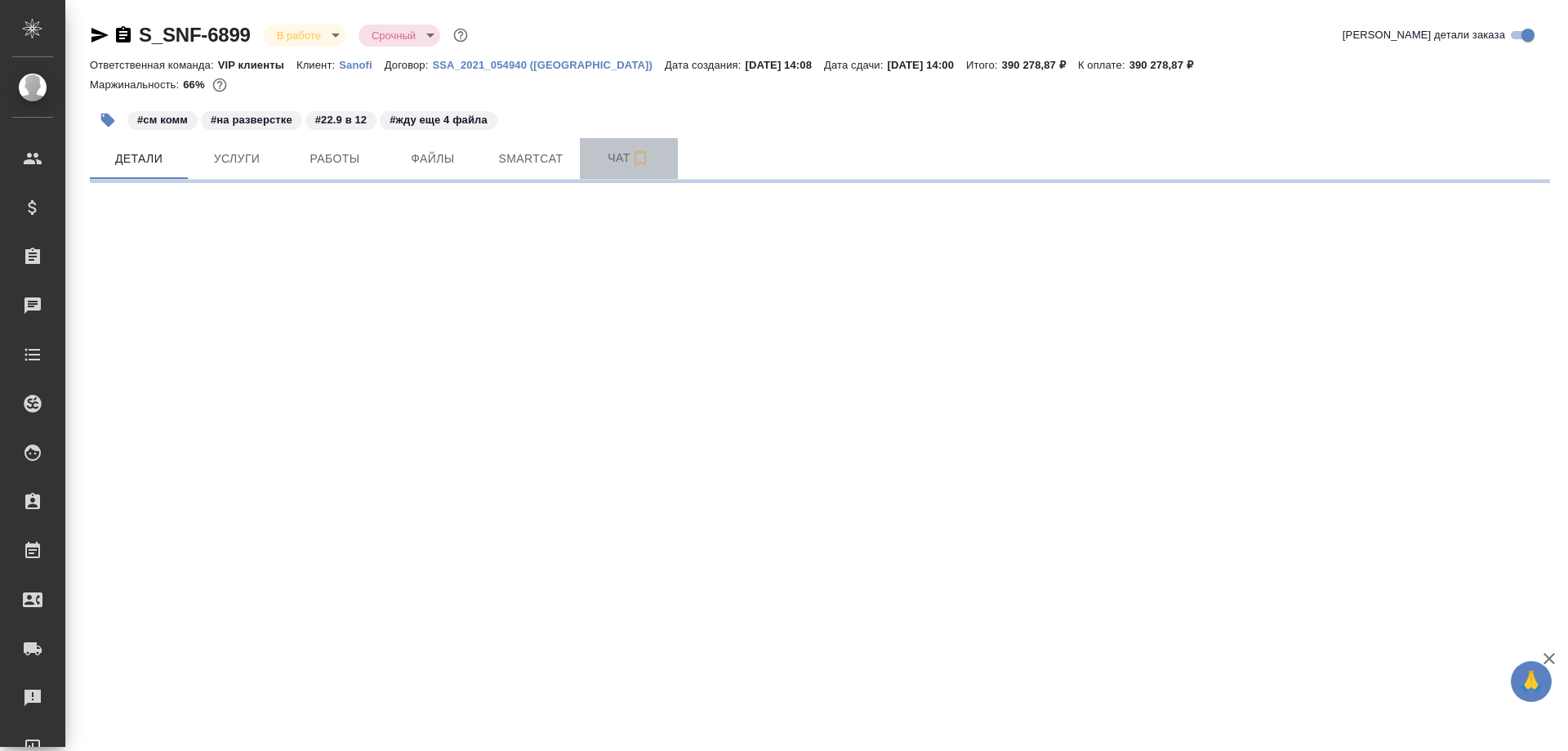
click at [614, 156] on span "Чат" at bounding box center [629, 158] width 79 height 20
select select "RU"
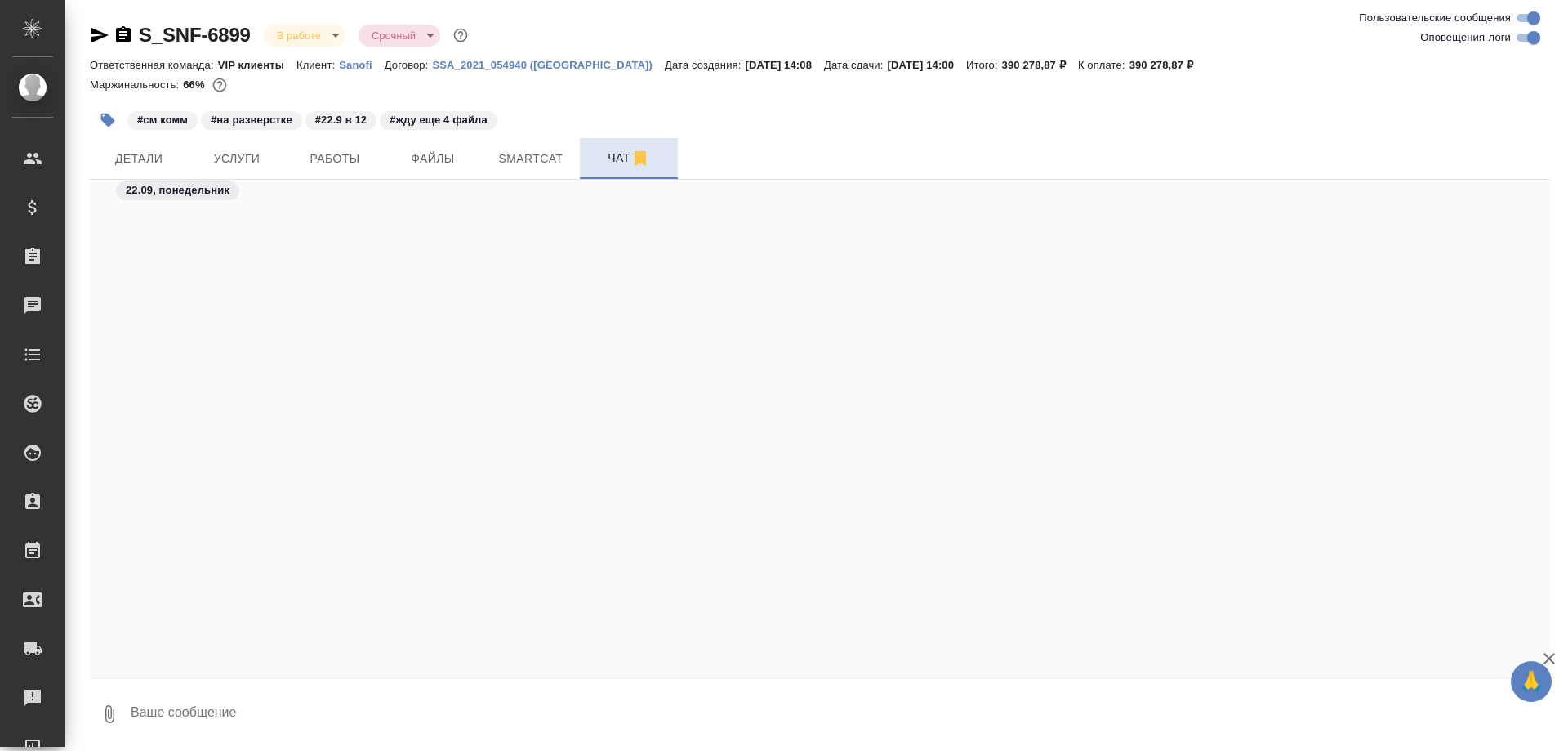
scroll to position [110076, 0]
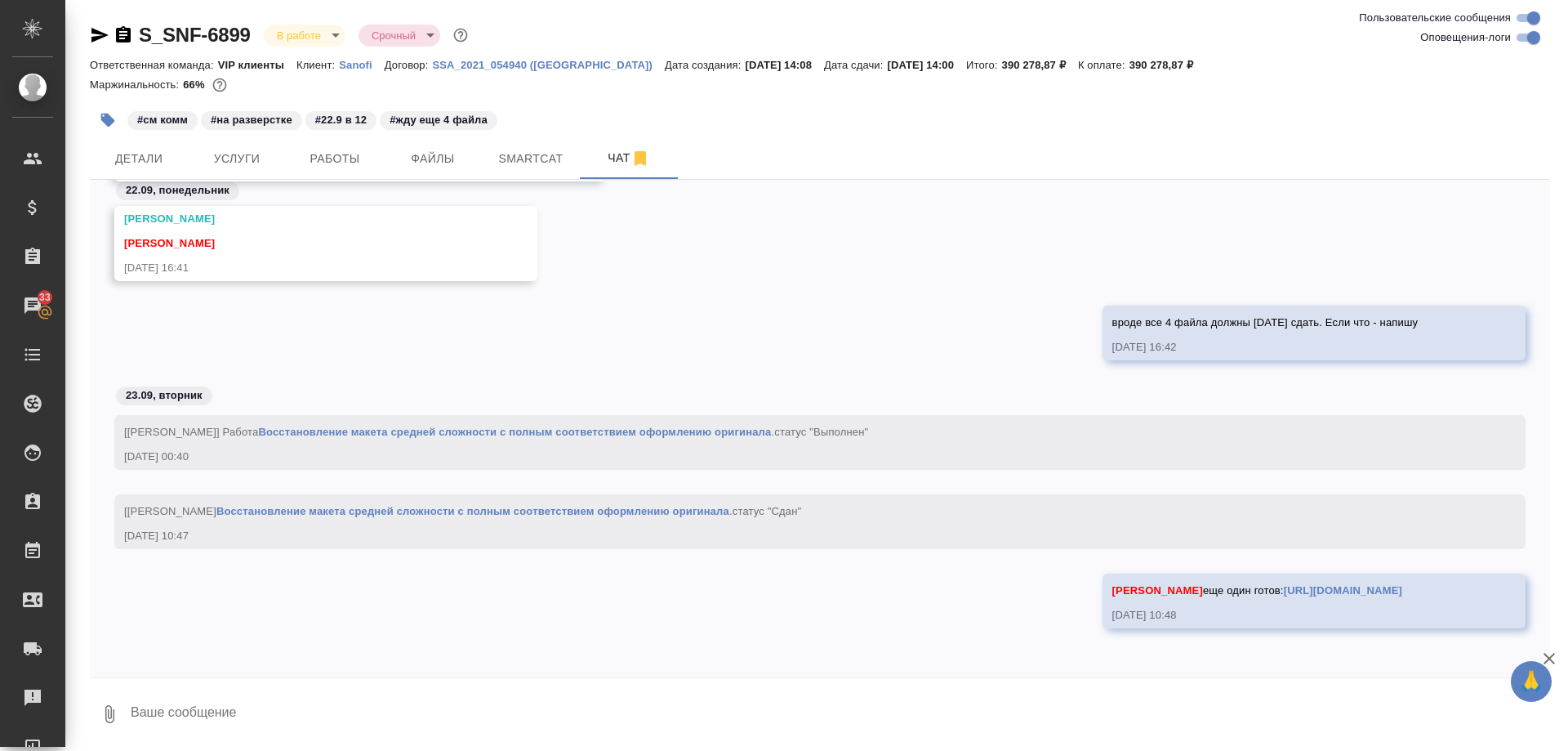
click at [1284, 596] on link "[URL][DOMAIN_NAME]" at bounding box center [1343, 590] width 119 height 12
click at [375, 710] on textarea at bounding box center [839, 714] width 1421 height 56
type textarea "еще 2 закинула туда же"
